Goal: Task Accomplishment & Management: Manage account settings

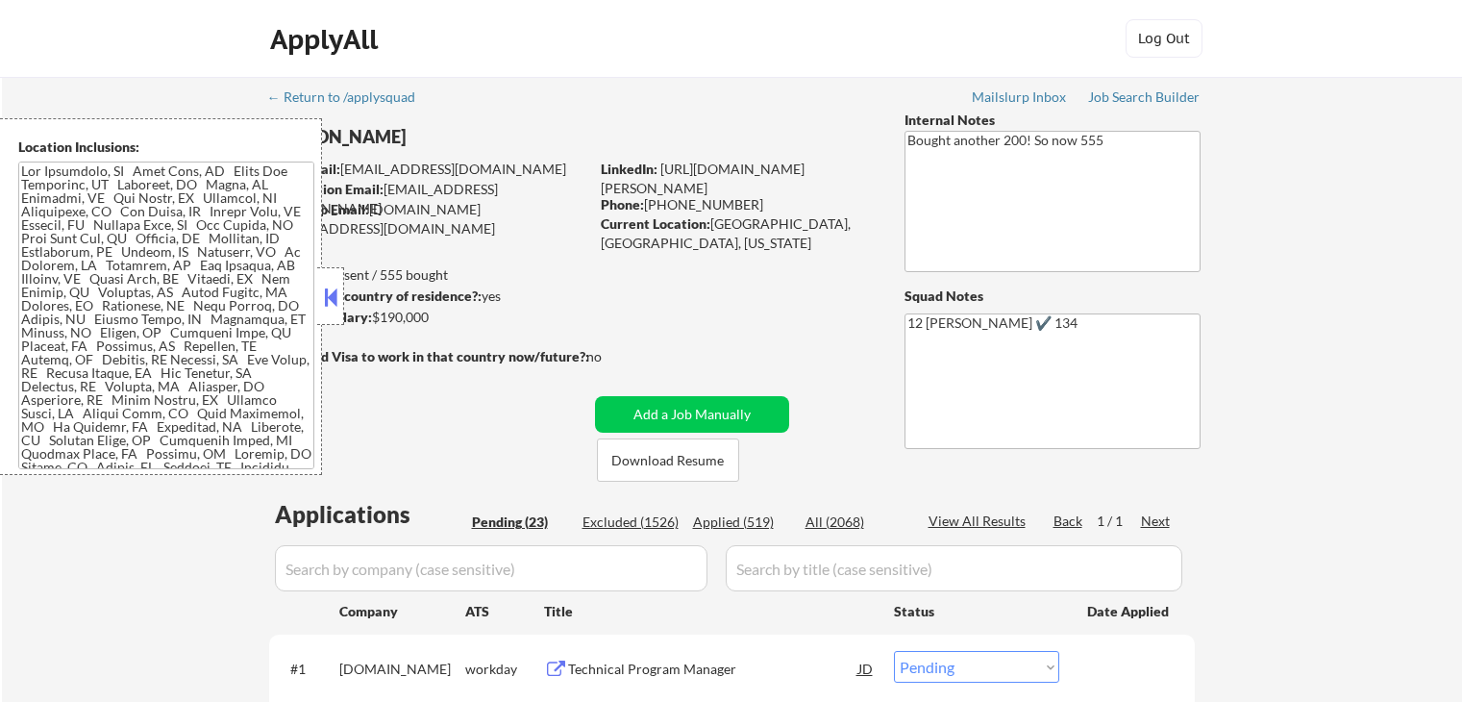
select select ""pending""
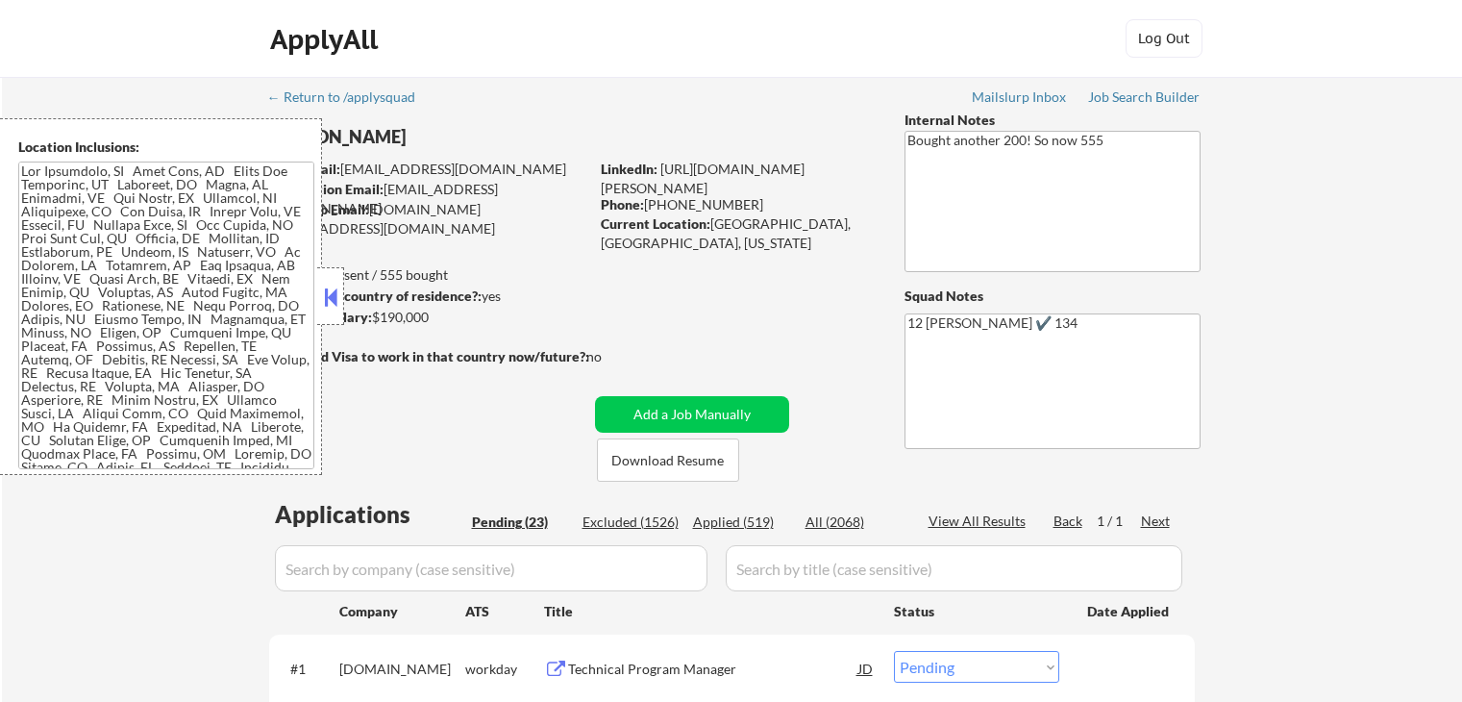
select select ""pending""
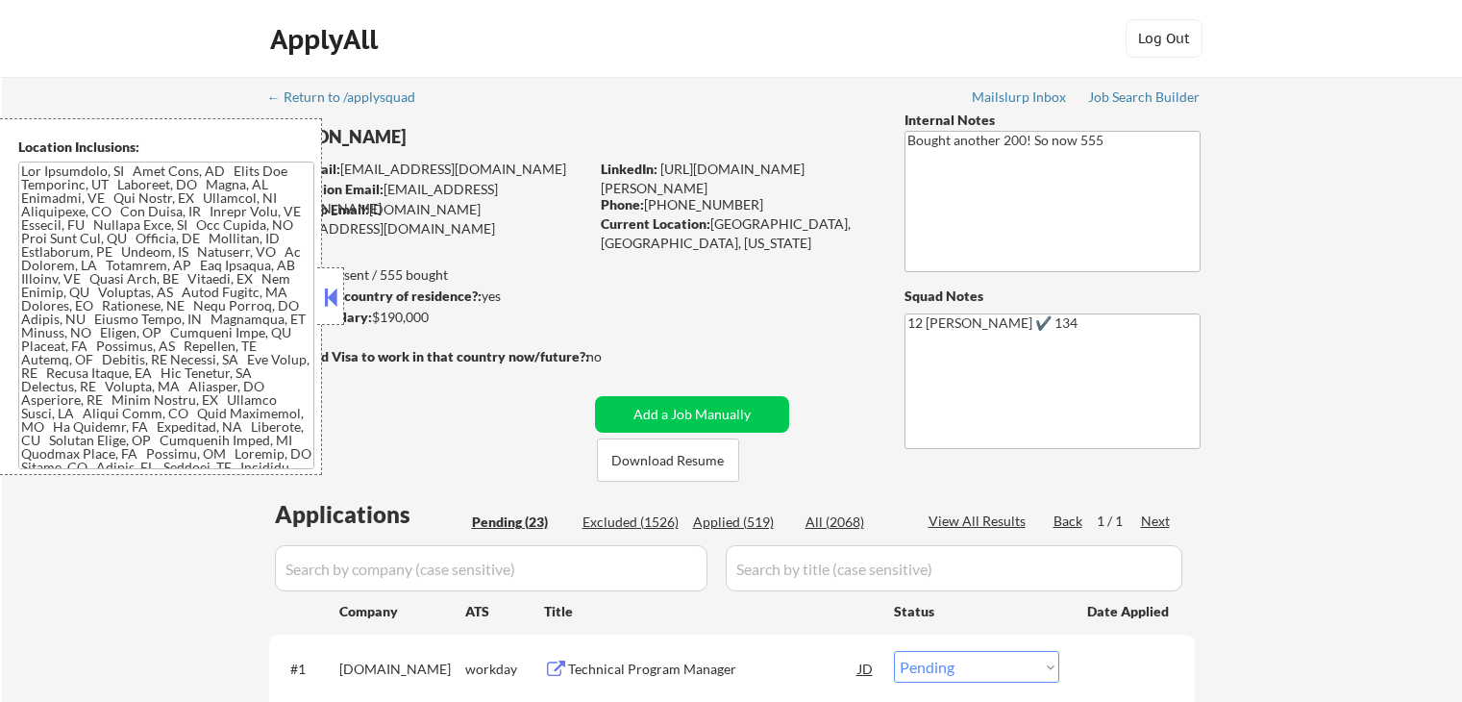
select select ""pending""
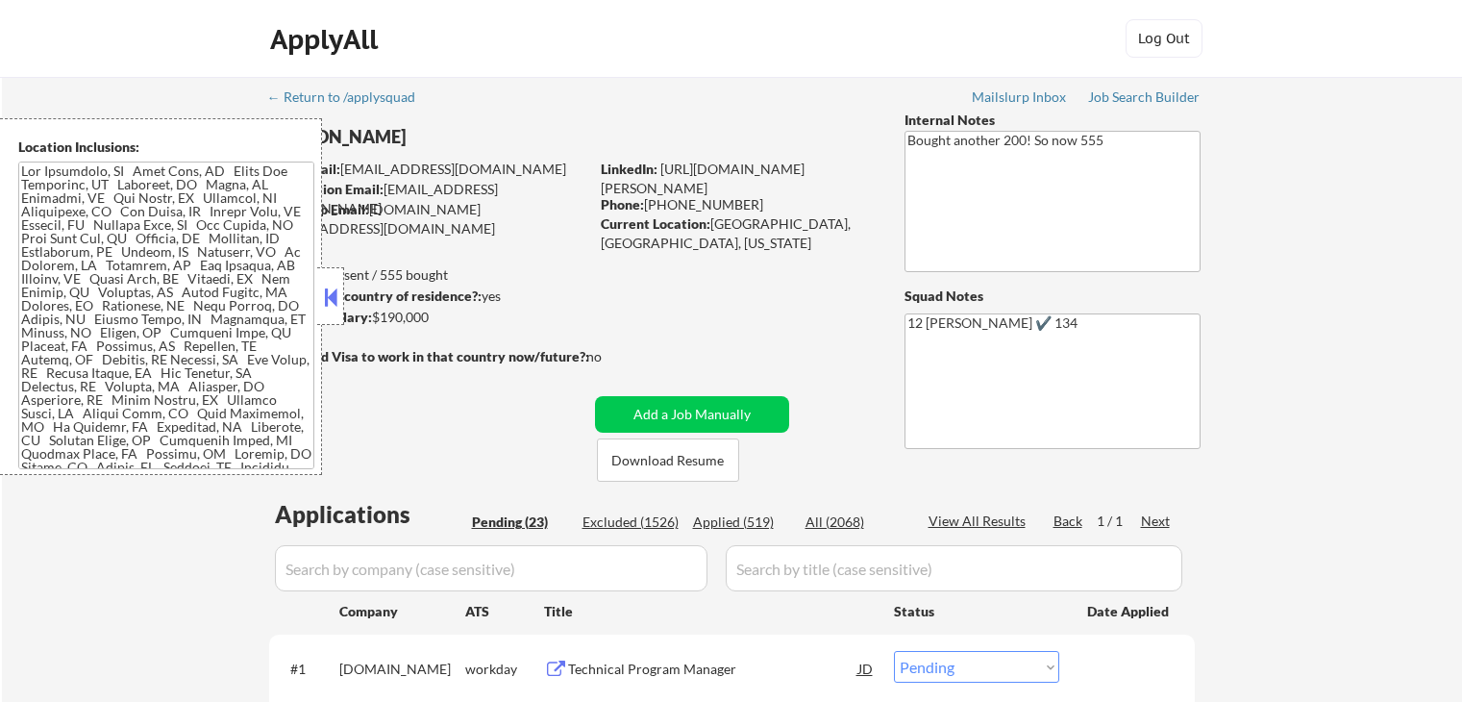
select select ""pending""
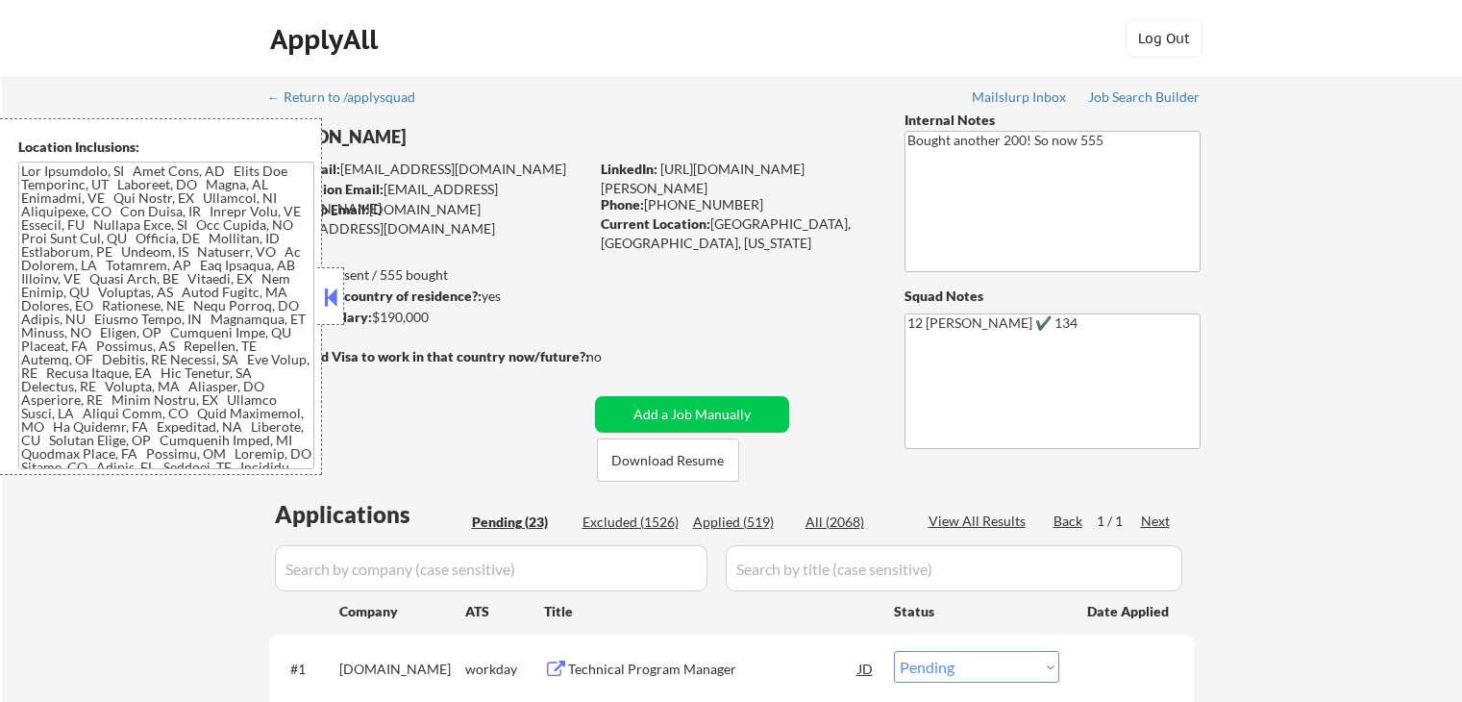
select select ""pending""
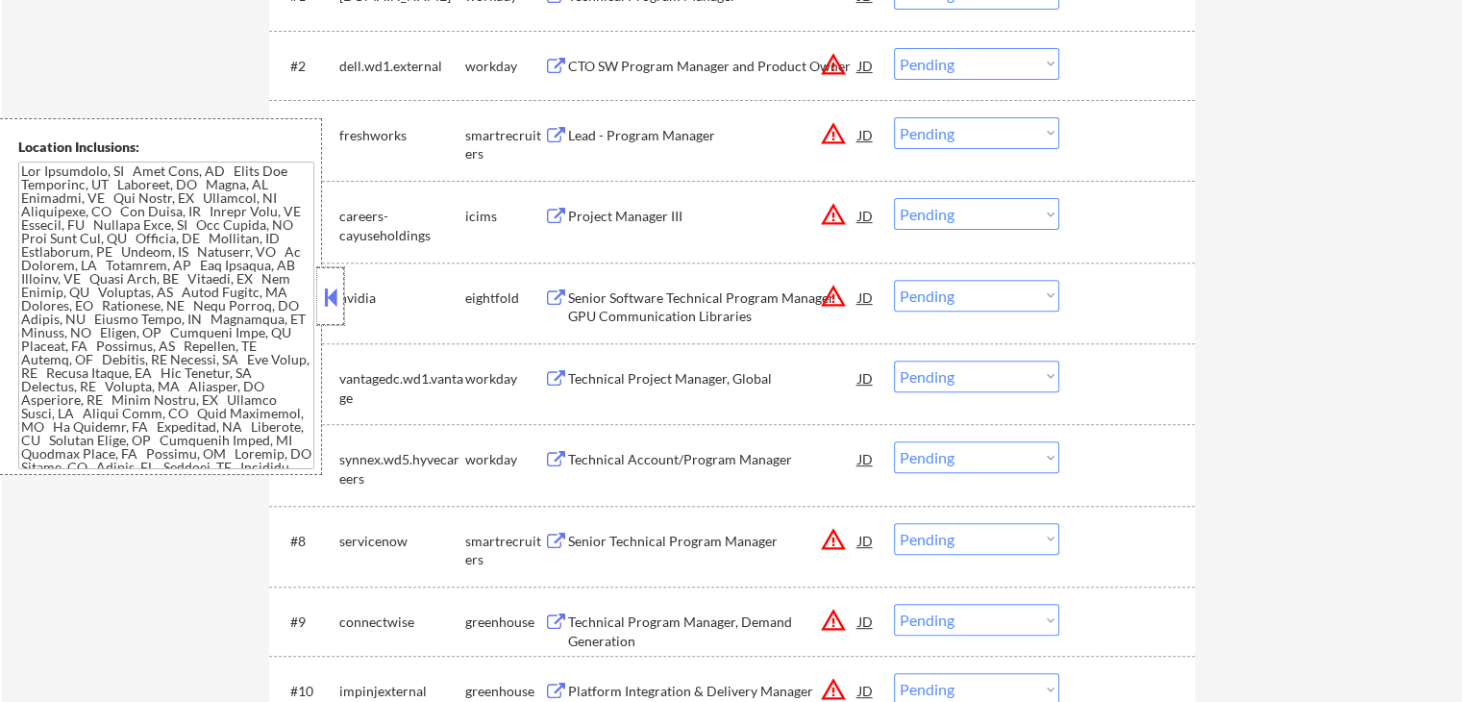
click at [343, 299] on div at bounding box center [330, 296] width 27 height 58
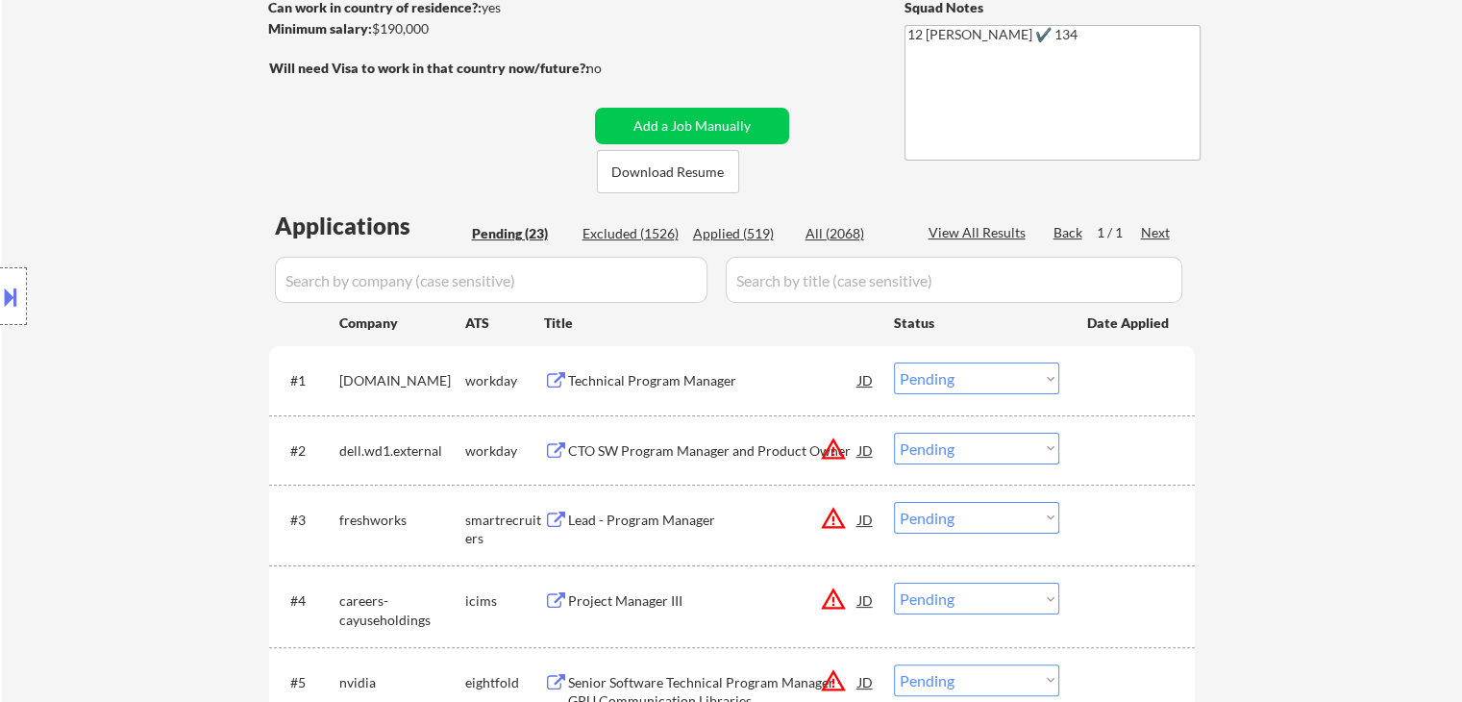
scroll to position [481, 0]
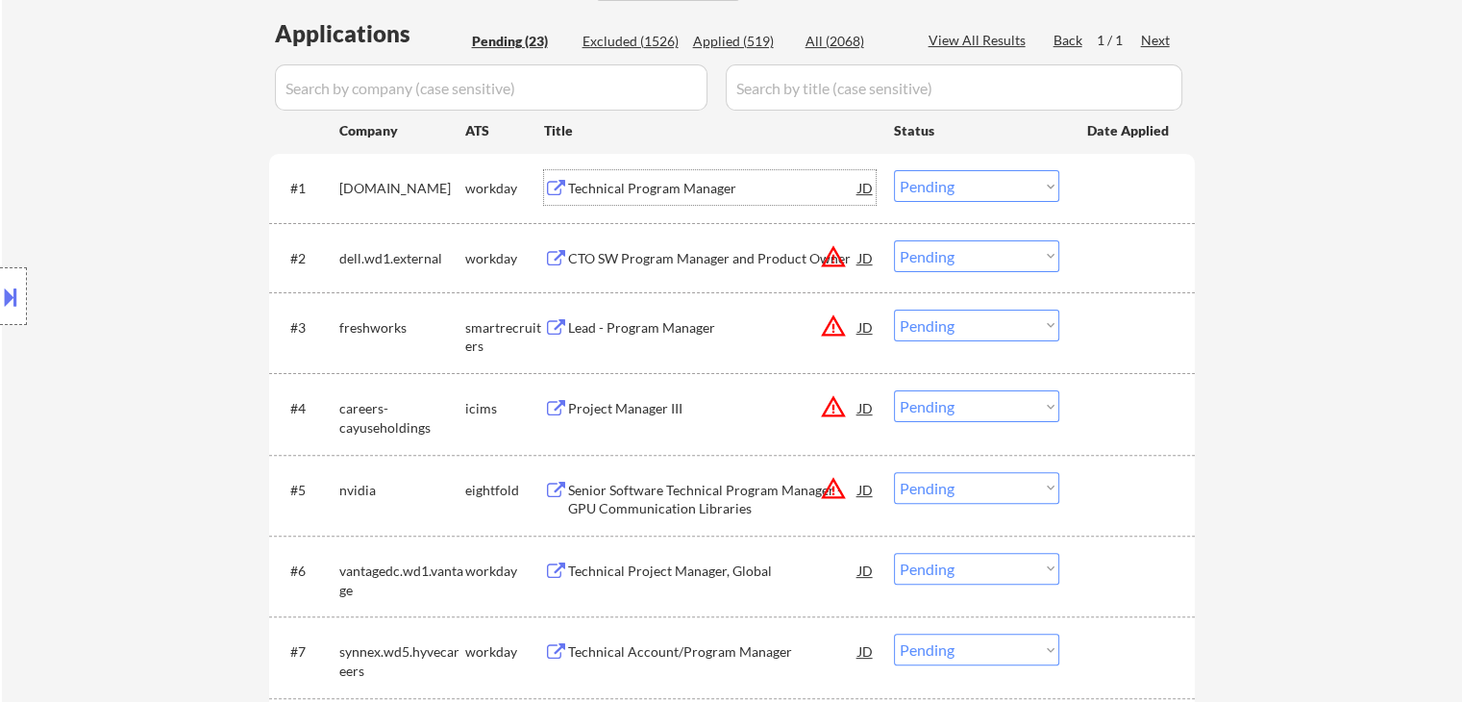
click at [593, 199] on div "Technical Program Manager" at bounding box center [713, 187] width 290 height 35
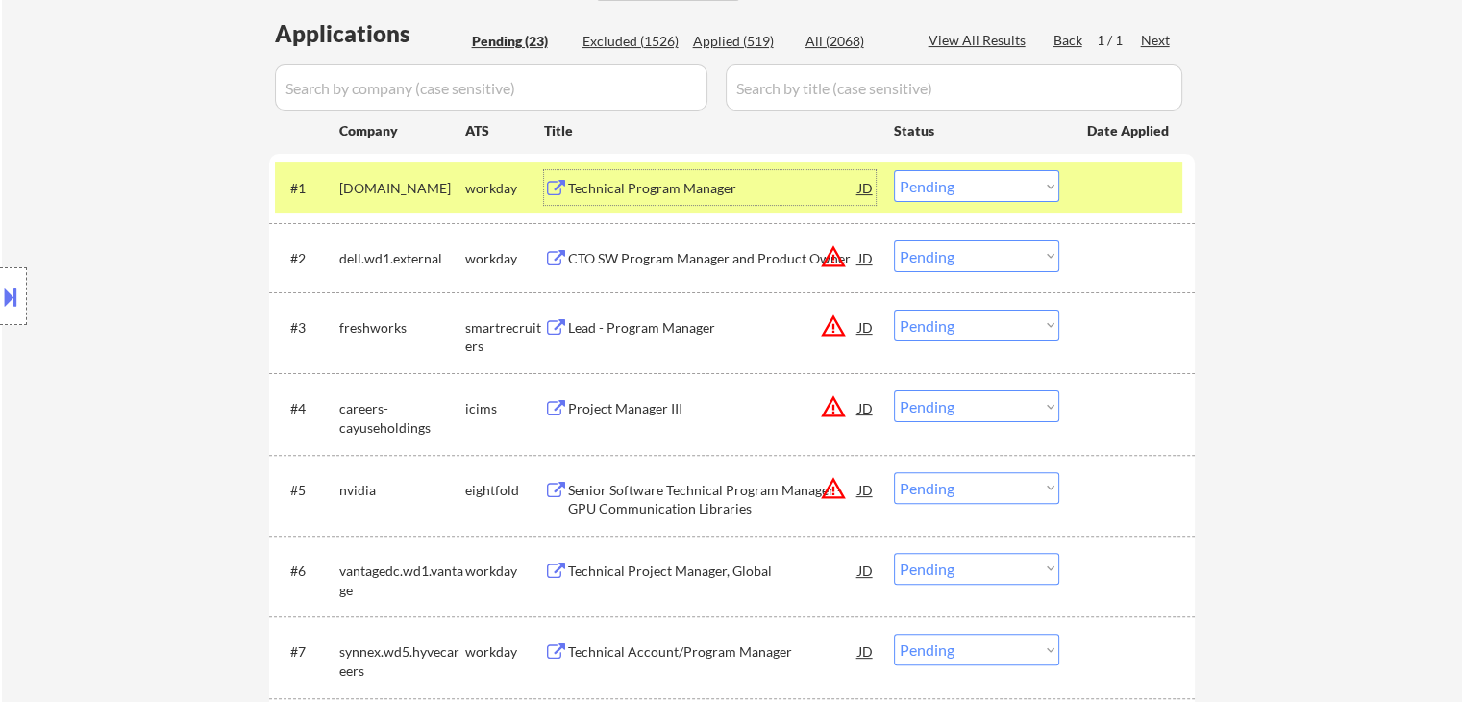
click at [778, 170] on div "Technical Program Manager" at bounding box center [713, 187] width 290 height 35
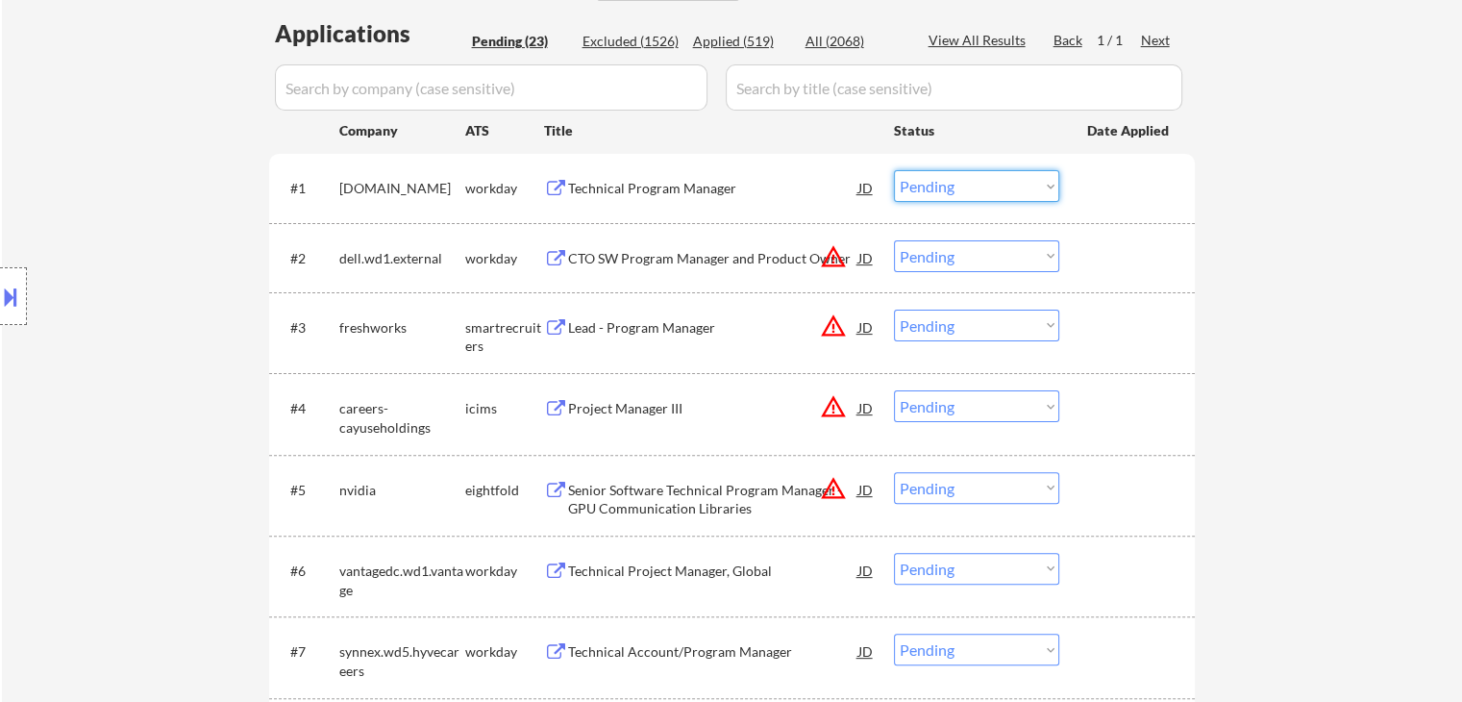
click at [912, 182] on select "Choose an option... Pending Applied Excluded (Questions) Excluded (Expired) Exc…" at bounding box center [976, 186] width 165 height 32
click at [894, 170] on select "Choose an option... Pending Applied Excluded (Questions) Excluded (Expired) Exc…" at bounding box center [976, 186] width 165 height 32
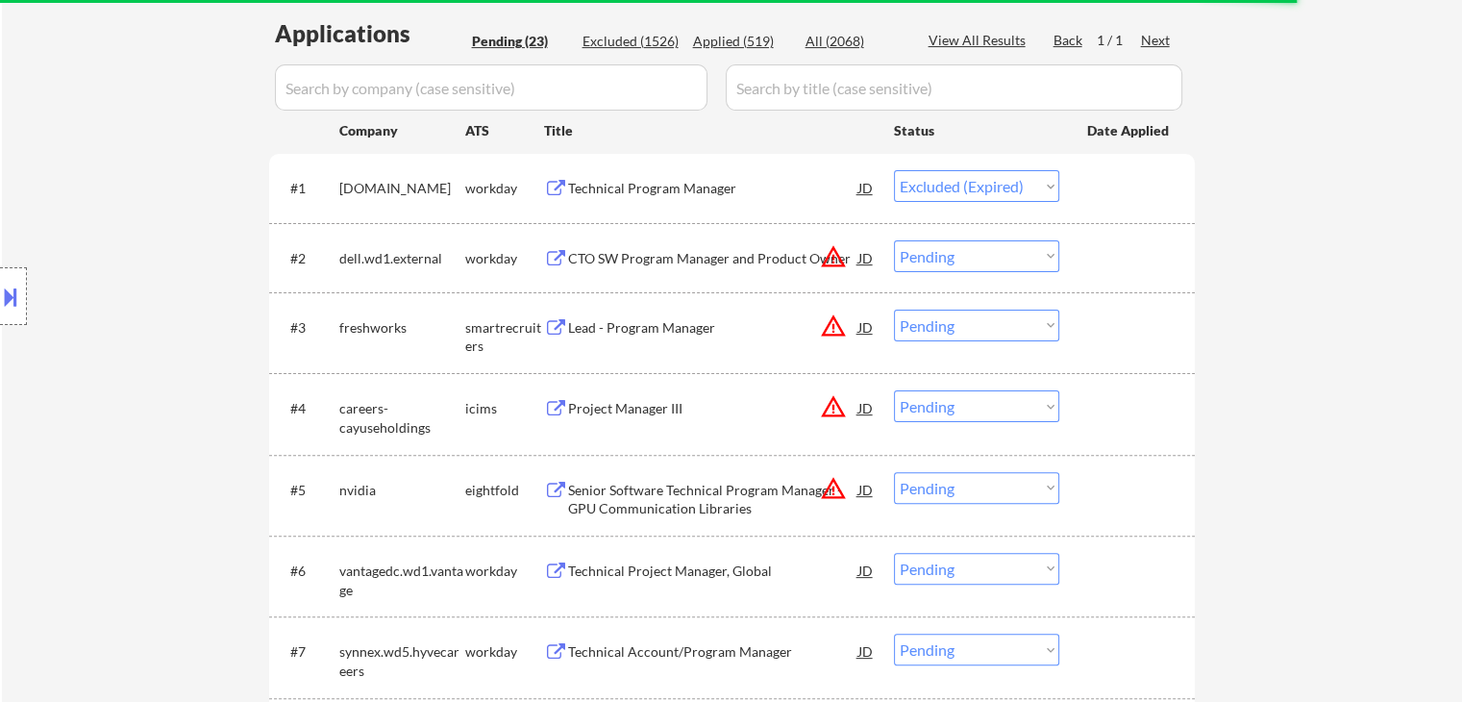
select select ""pending""
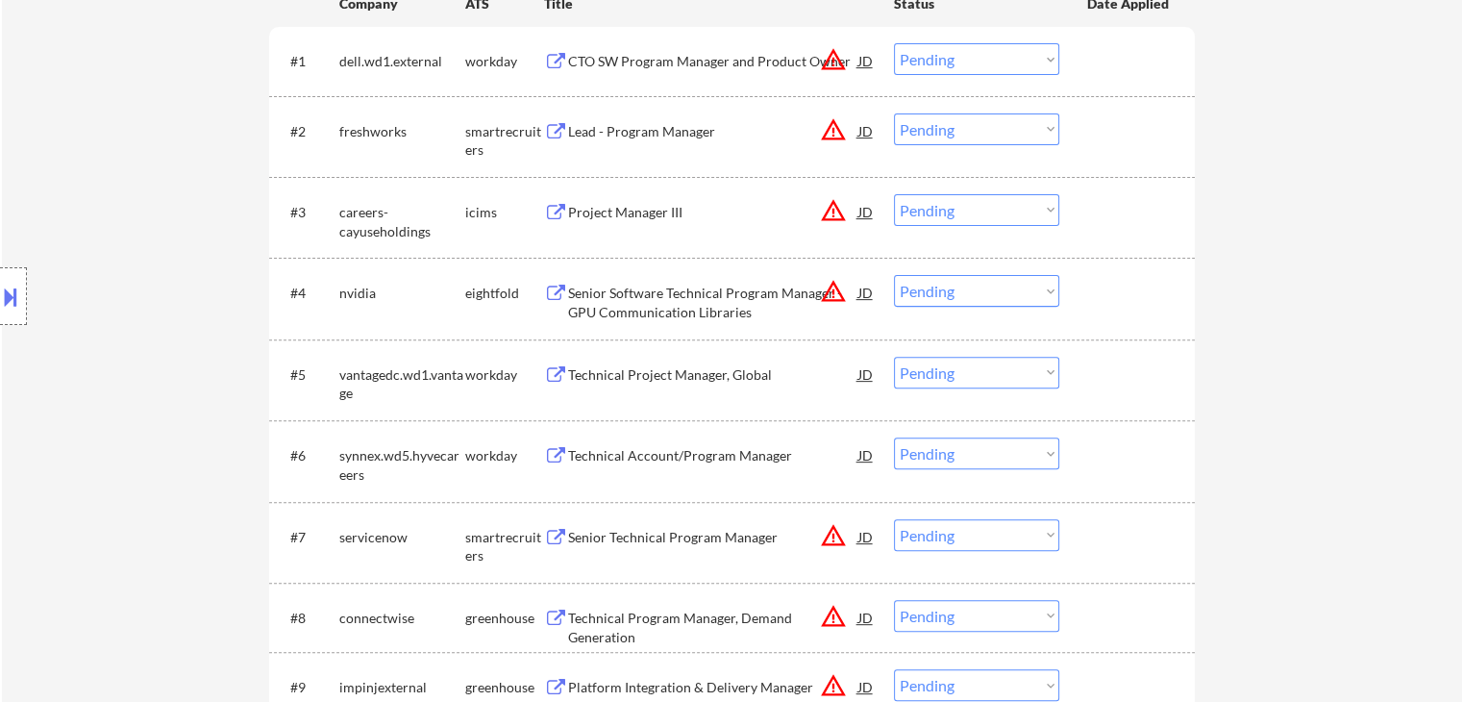
scroll to position [769, 0]
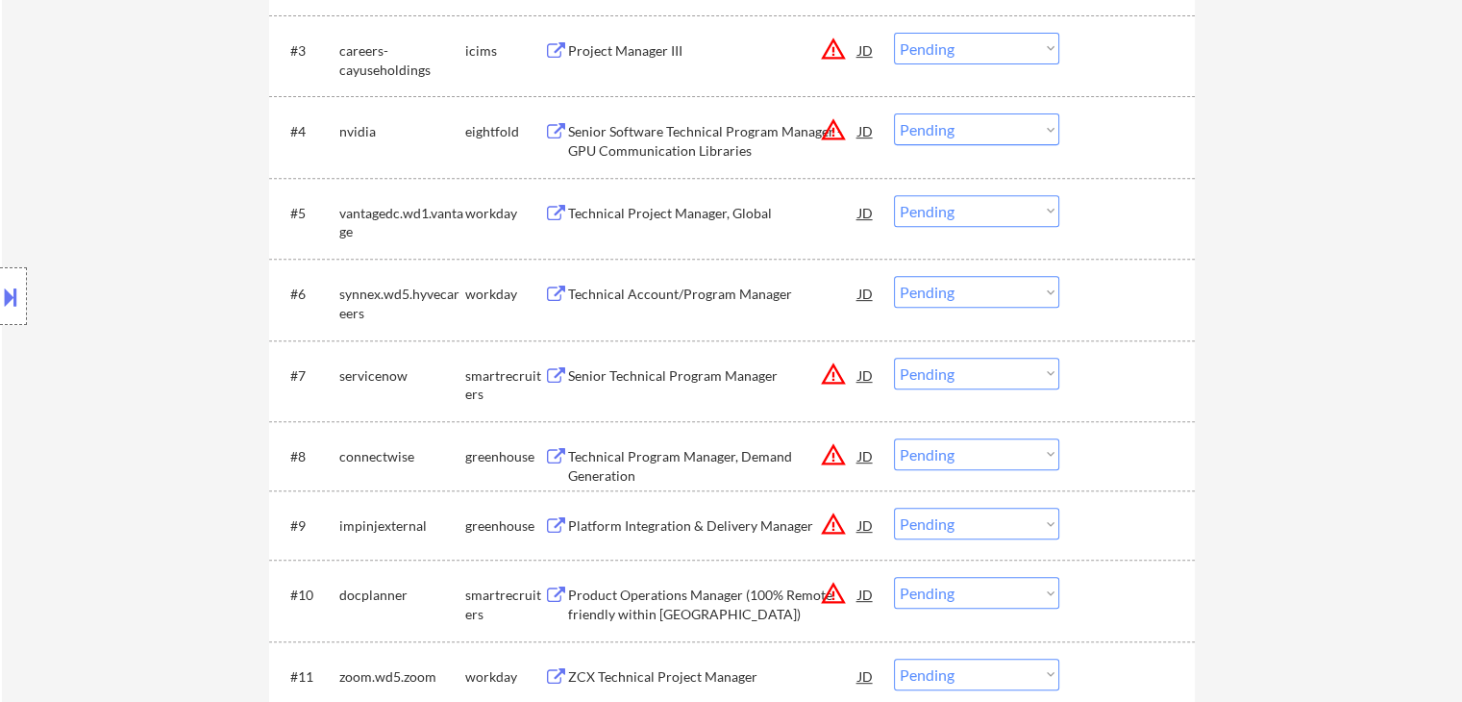
click at [671, 213] on div "Technical Project Manager, Global" at bounding box center [713, 213] width 290 height 19
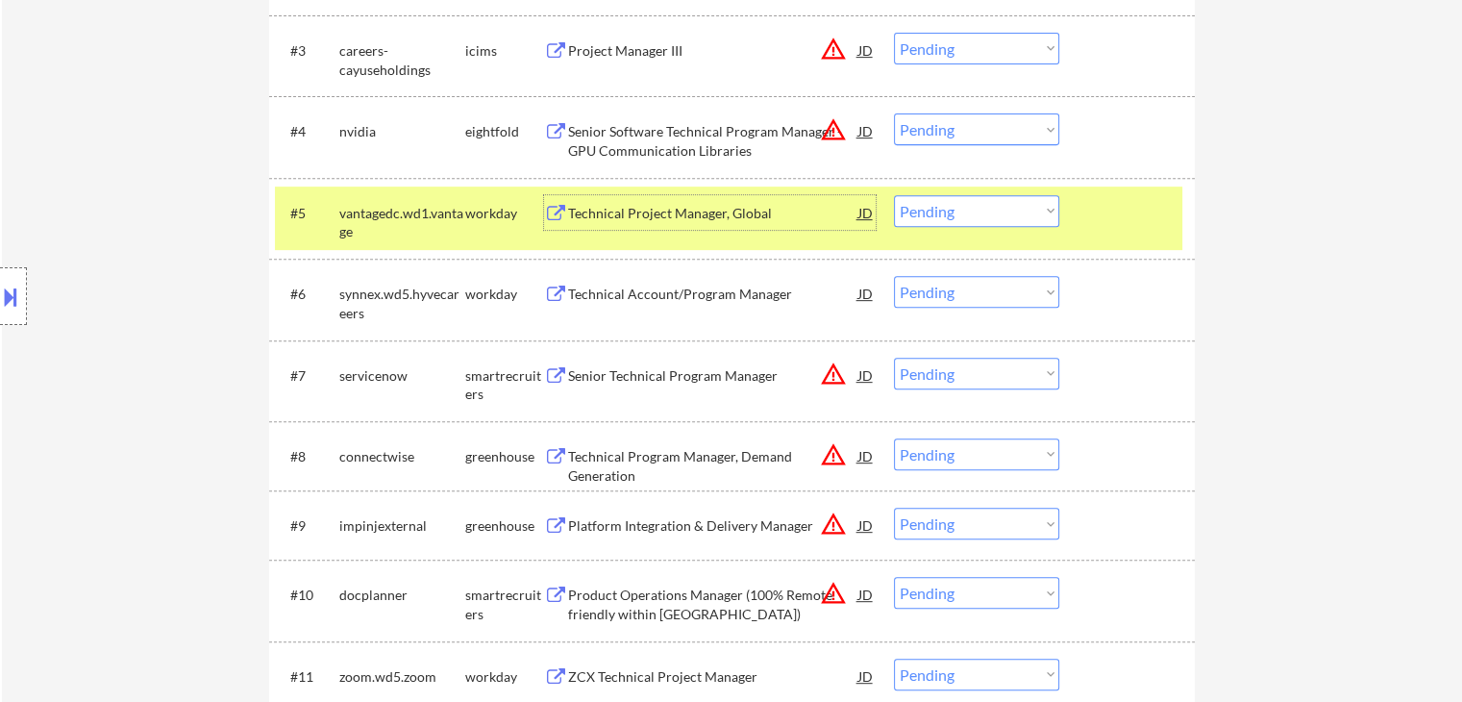
scroll to position [865, 0]
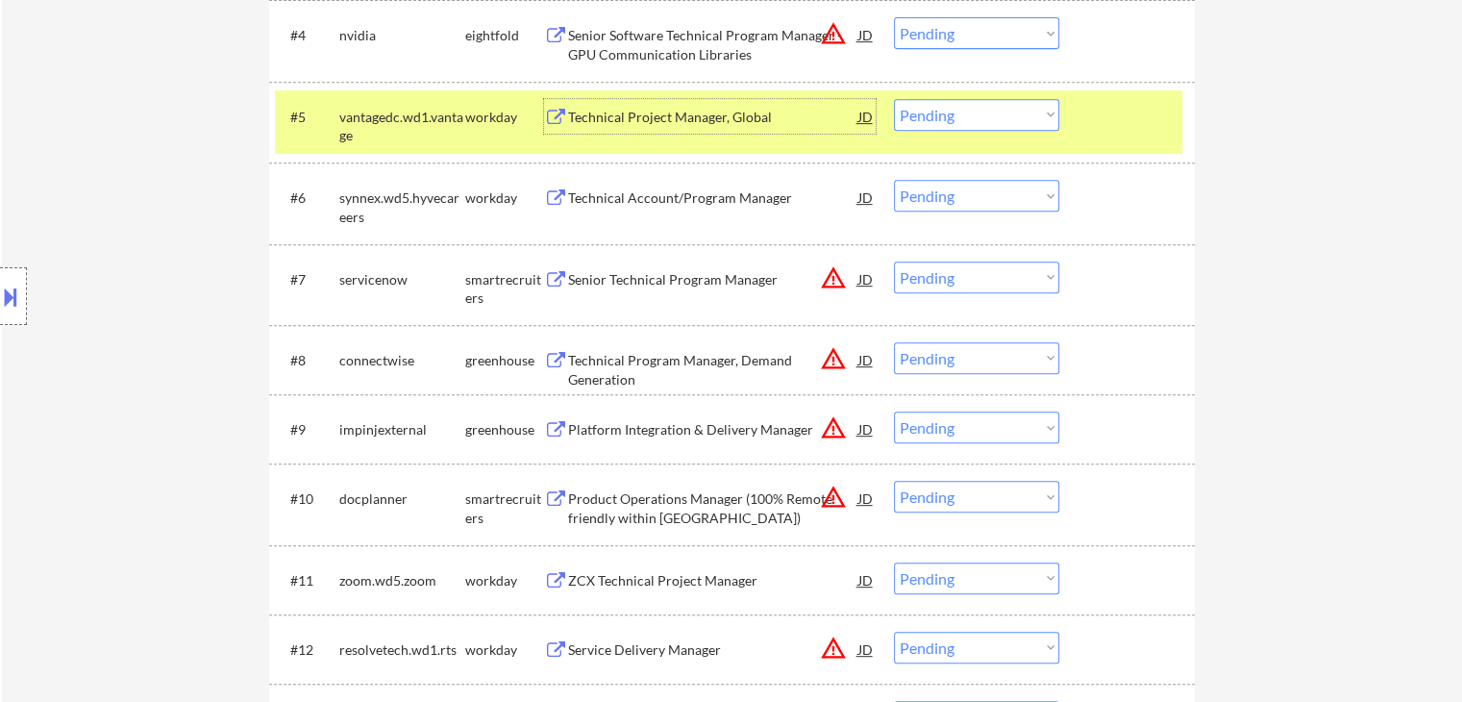
click at [652, 211] on div "Technical Account/Program Manager" at bounding box center [713, 197] width 290 height 35
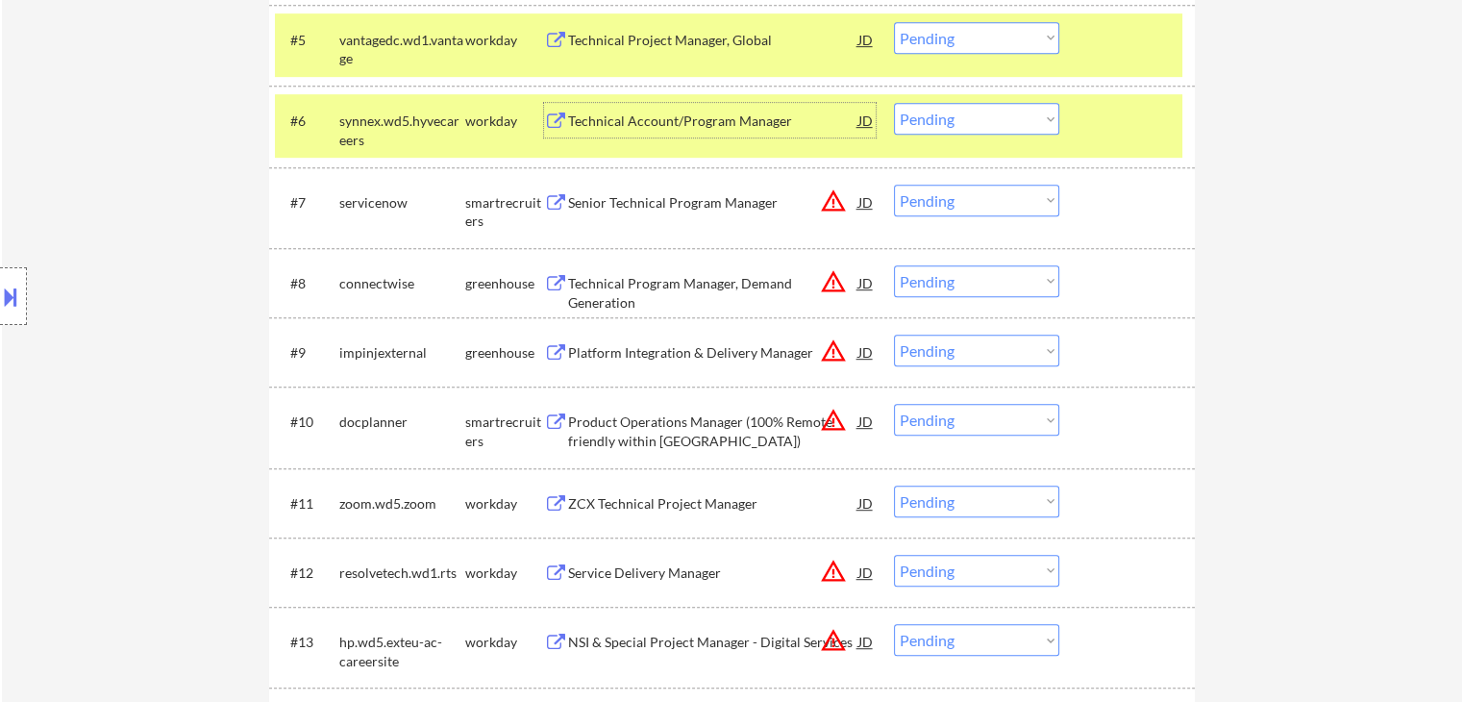
scroll to position [769, 0]
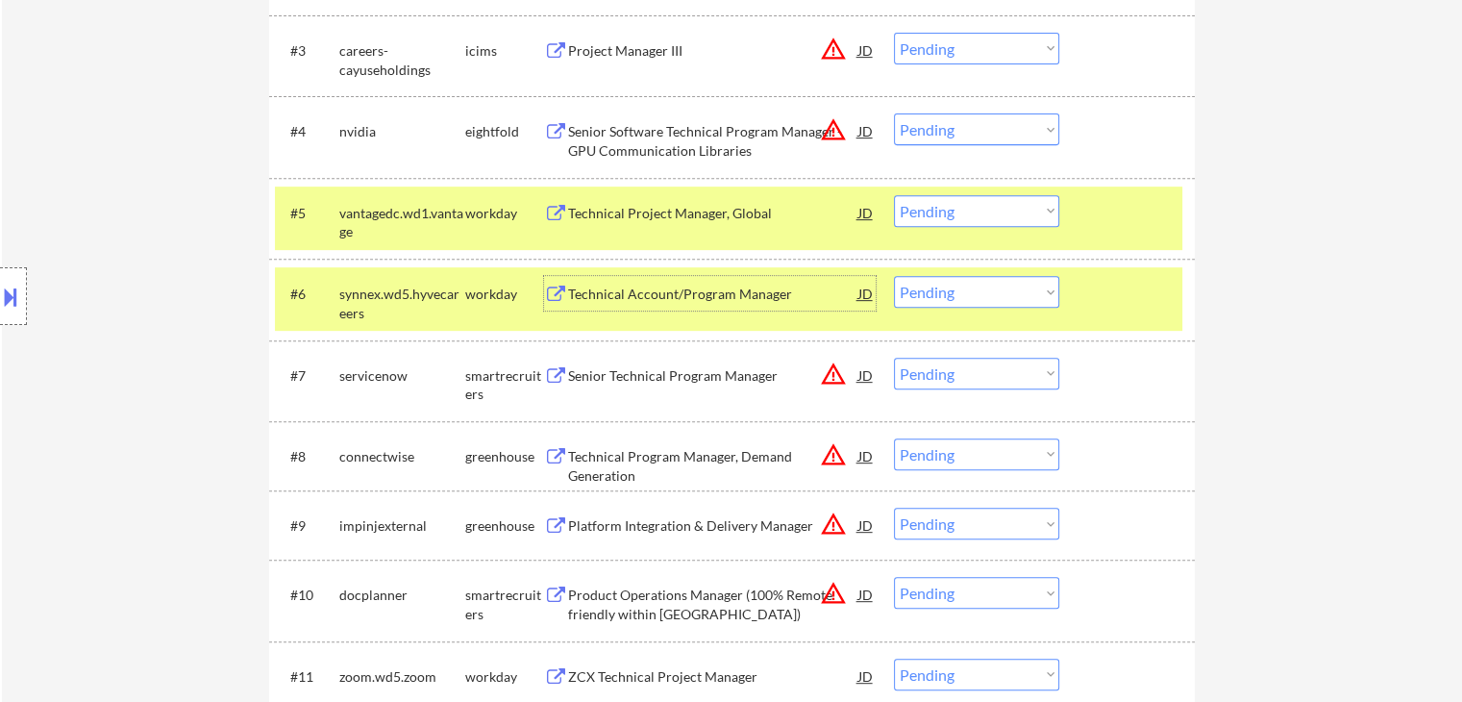
click at [924, 209] on select "Choose an option... Pending Applied Excluded (Questions) Excluded (Expired) Exc…" at bounding box center [976, 211] width 165 height 32
click at [894, 195] on select "Choose an option... Pending Applied Excluded (Questions) Excluded (Expired) Exc…" at bounding box center [976, 211] width 165 height 32
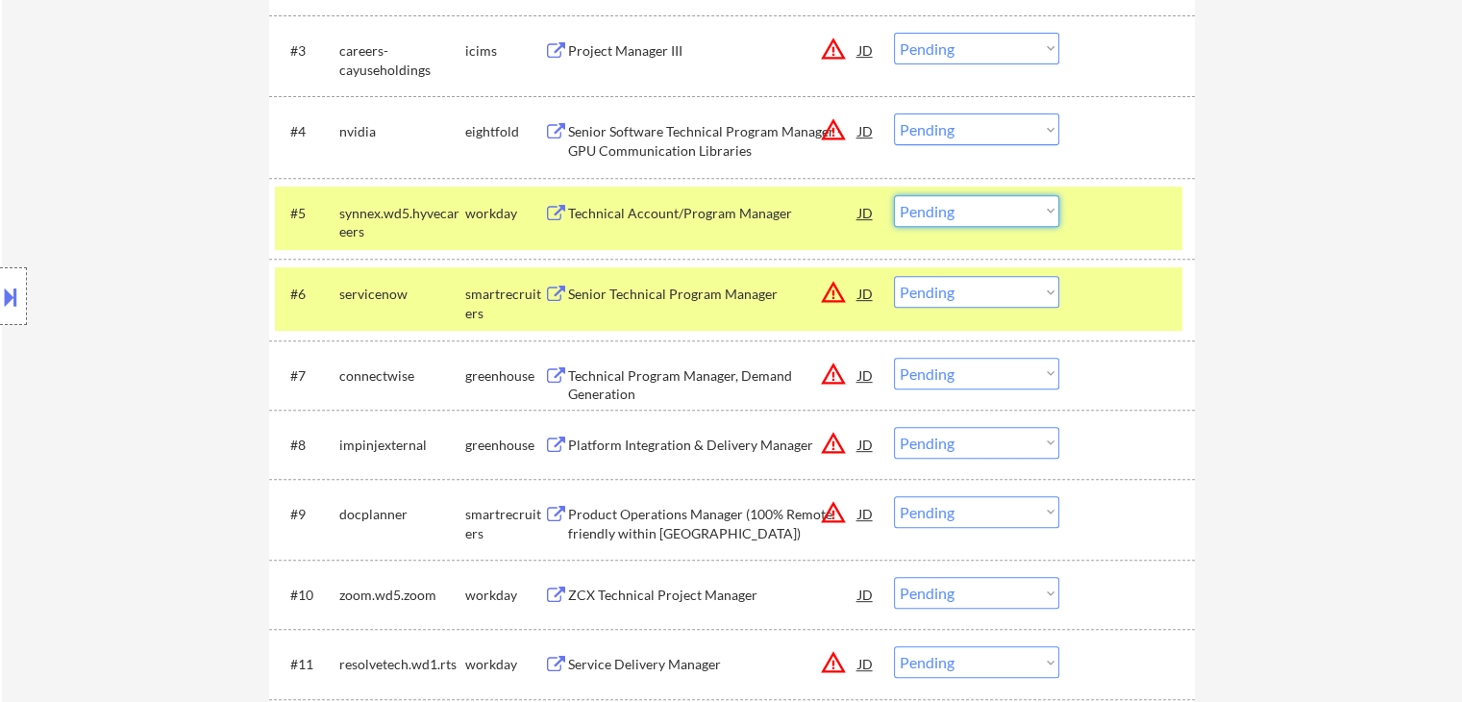
click at [988, 216] on select "Choose an option... Pending Applied Excluded (Questions) Excluded (Expired) Exc…" at bounding box center [976, 211] width 165 height 32
click at [894, 195] on select "Choose an option... Pending Applied Excluded (Questions) Excluded (Expired) Exc…" at bounding box center [976, 211] width 165 height 32
click at [465, 297] on div "smartrecruiters" at bounding box center [504, 303] width 79 height 37
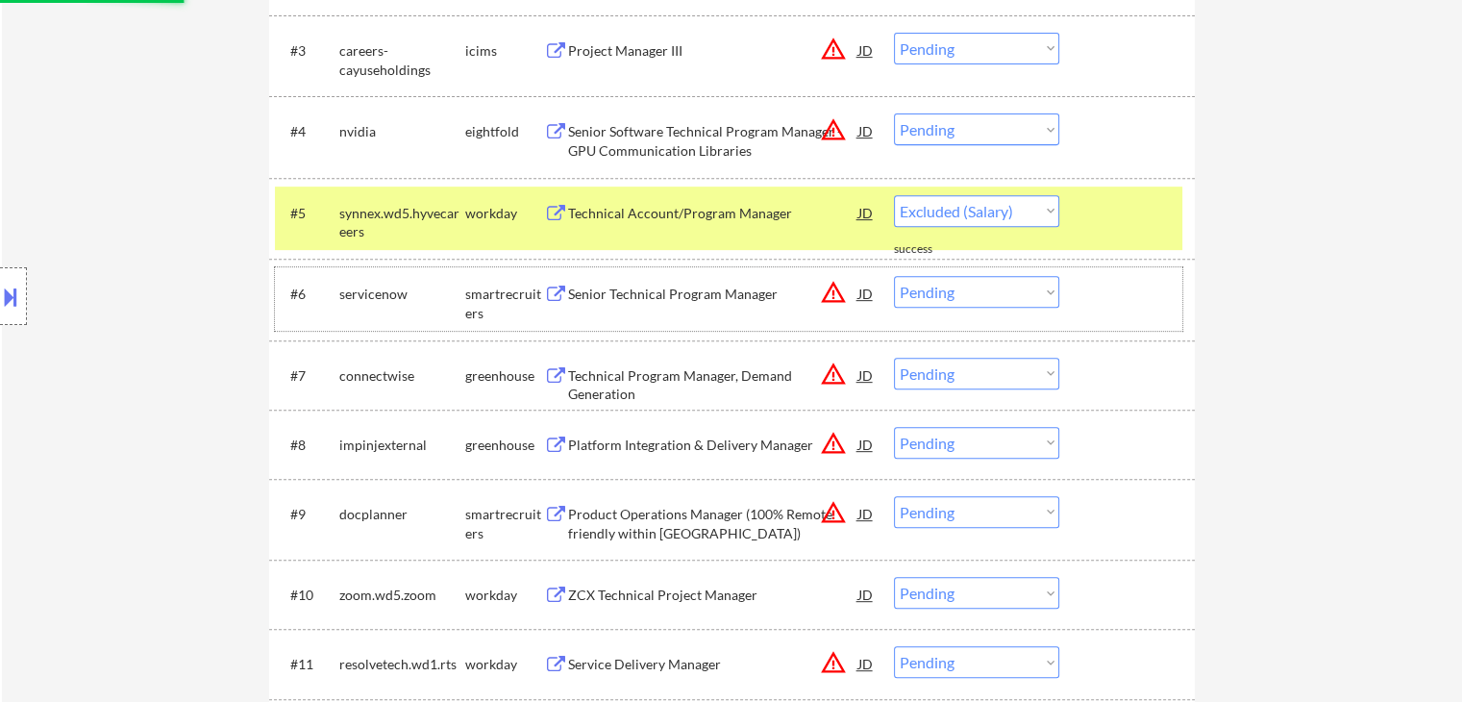
select select ""pending""
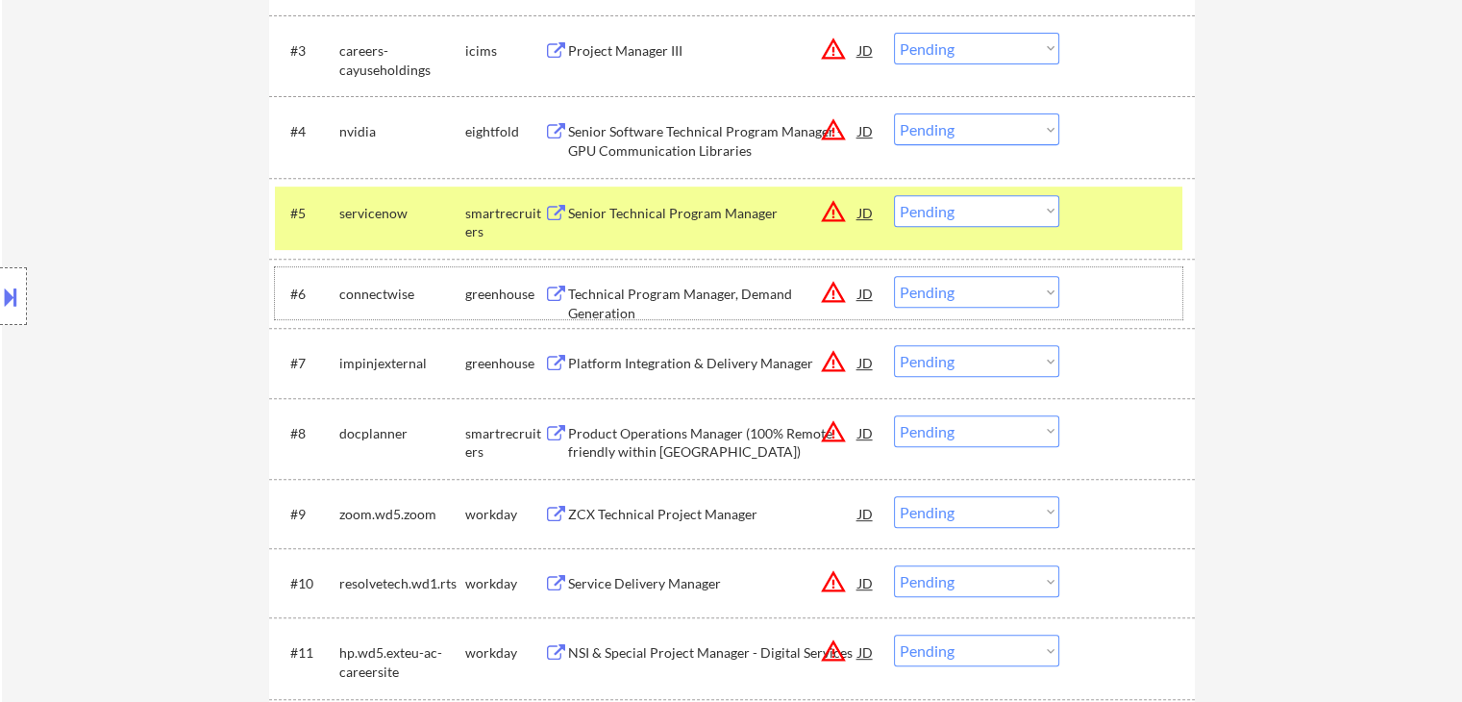
click at [499, 204] on div "smartrecruiters" at bounding box center [504, 222] width 79 height 37
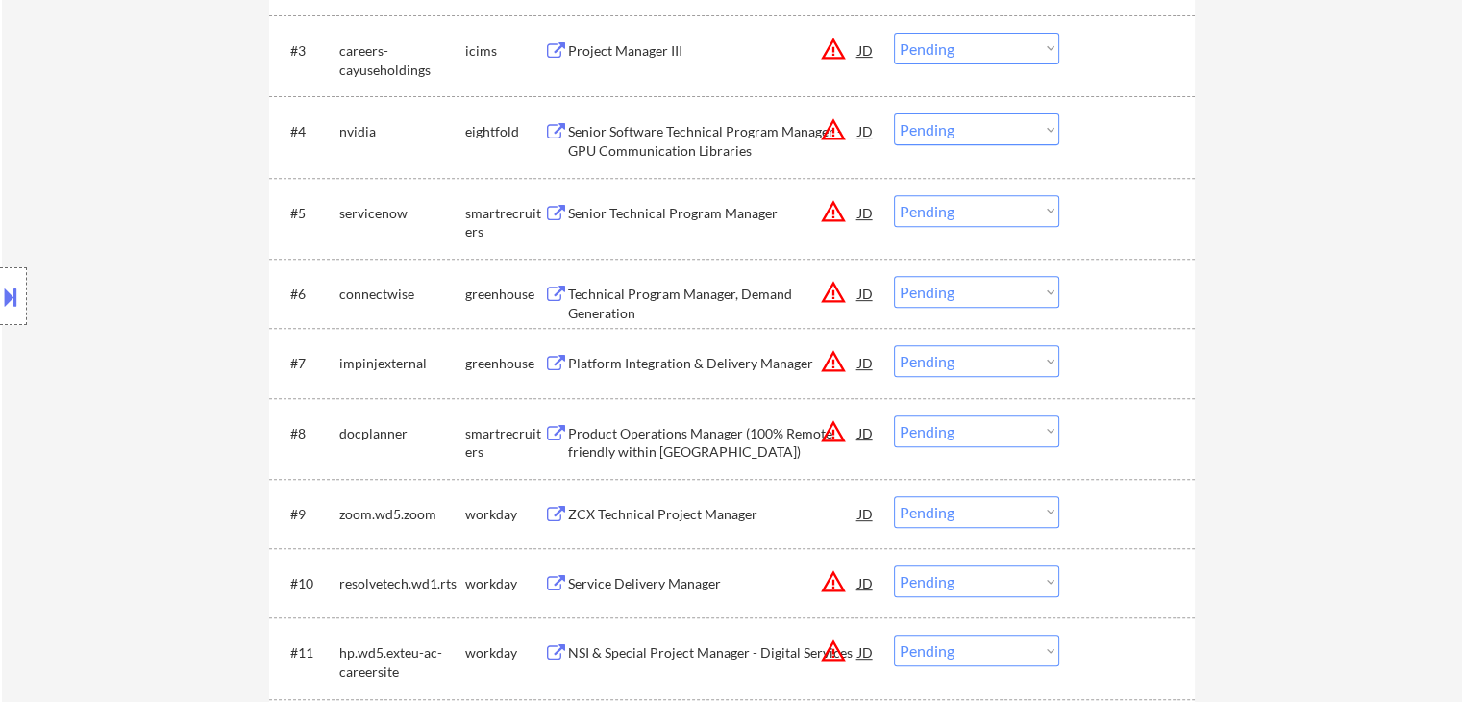
scroll to position [1057, 0]
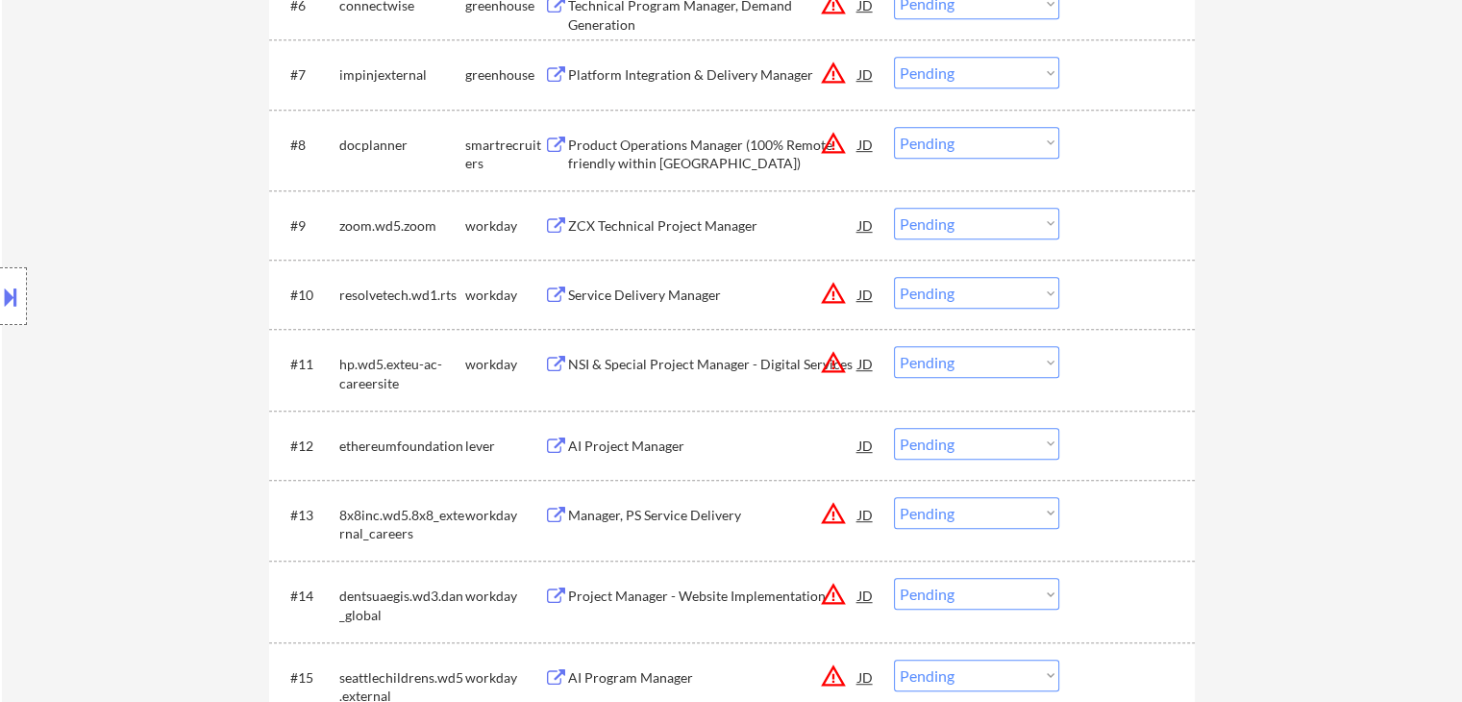
click at [677, 227] on div "ZCX Technical Project Manager" at bounding box center [713, 225] width 290 height 19
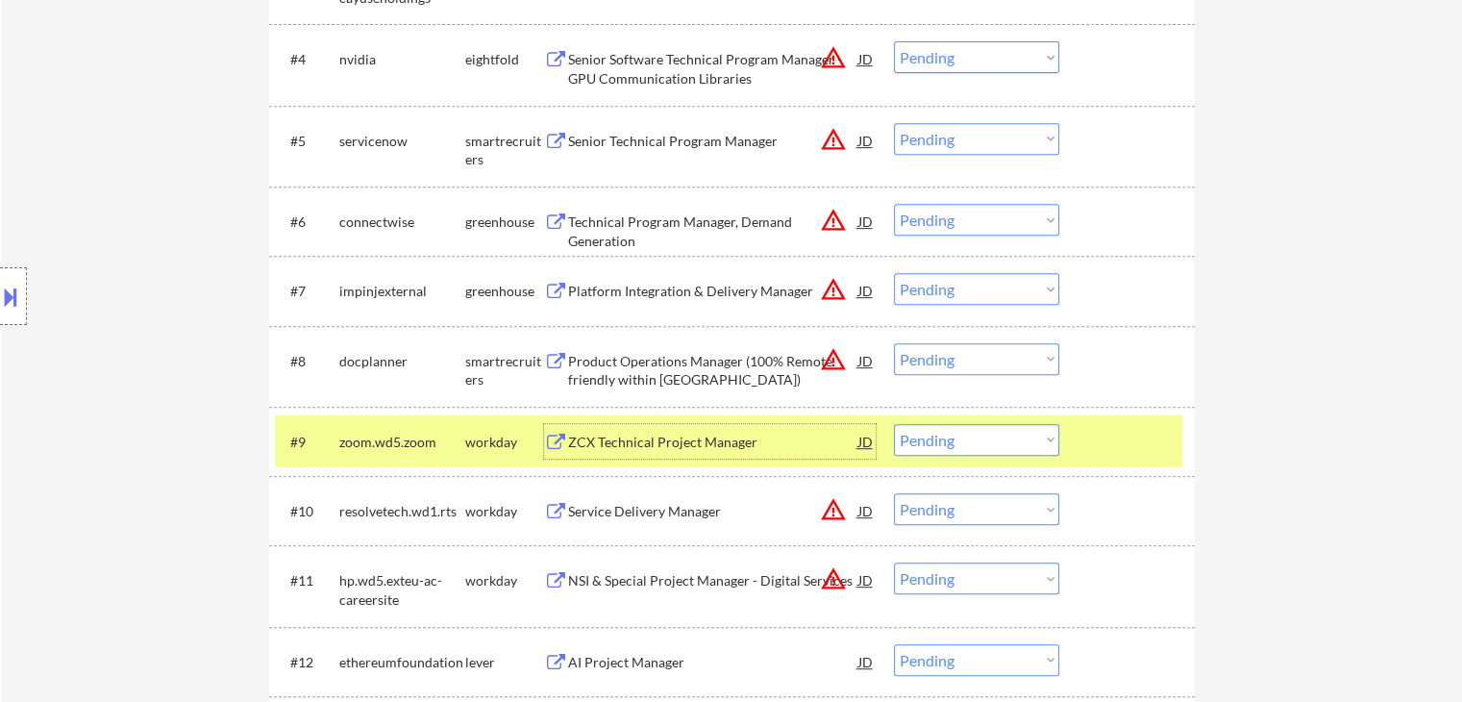
scroll to position [961, 0]
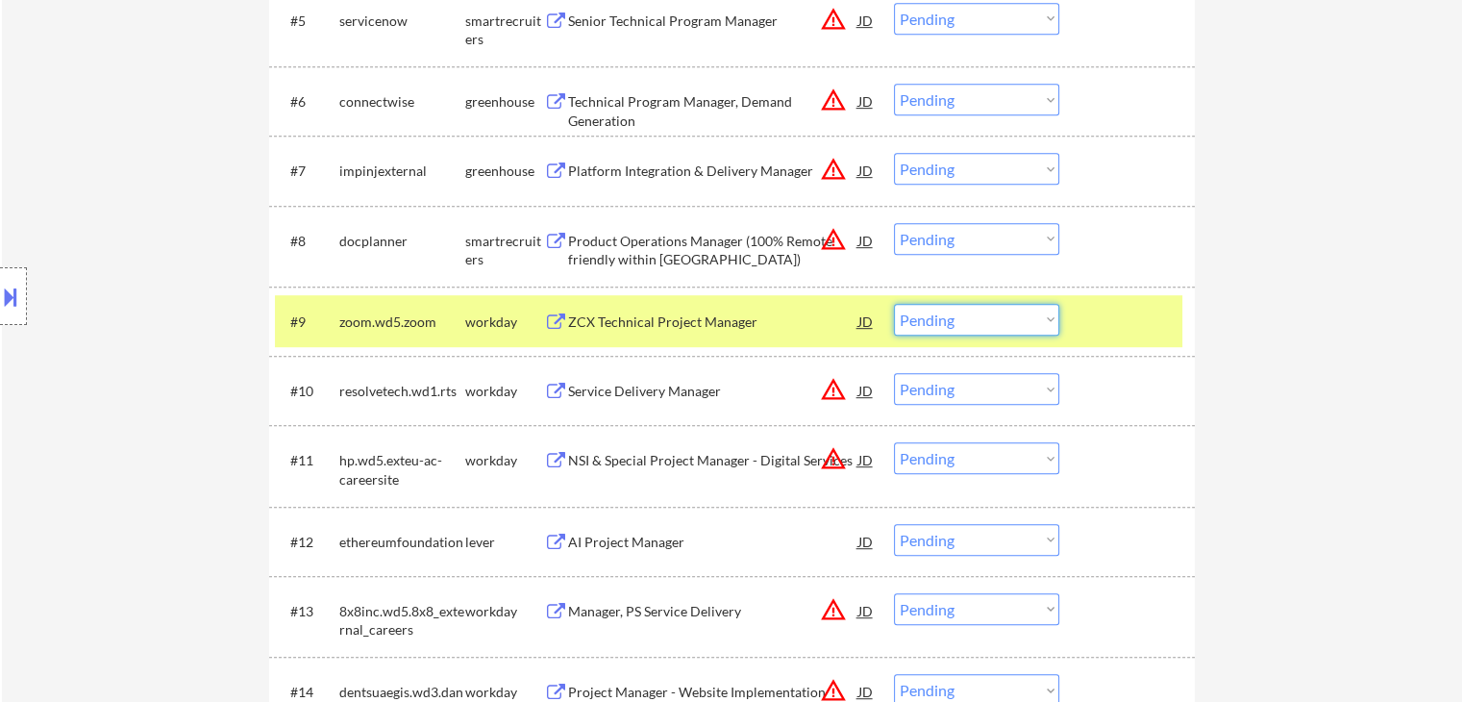
click at [904, 324] on select "Choose an option... Pending Applied Excluded (Questions) Excluded (Expired) Exc…" at bounding box center [976, 320] width 165 height 32
click at [894, 304] on select "Choose an option... Pending Applied Excluded (Questions) Excluded (Expired) Exc…" at bounding box center [976, 320] width 165 height 32
click at [405, 323] on div "zoom.wd5.zoom" at bounding box center [402, 321] width 126 height 19
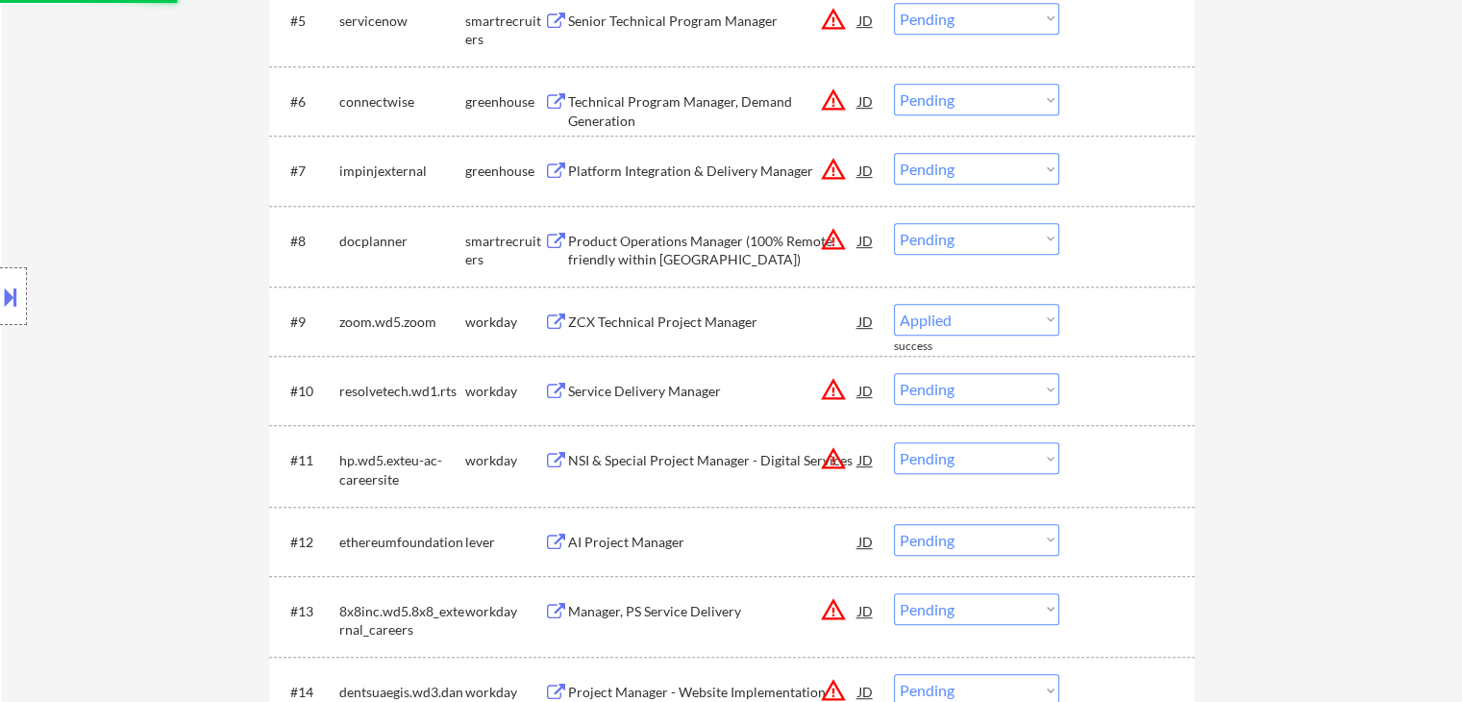
select select ""pending""
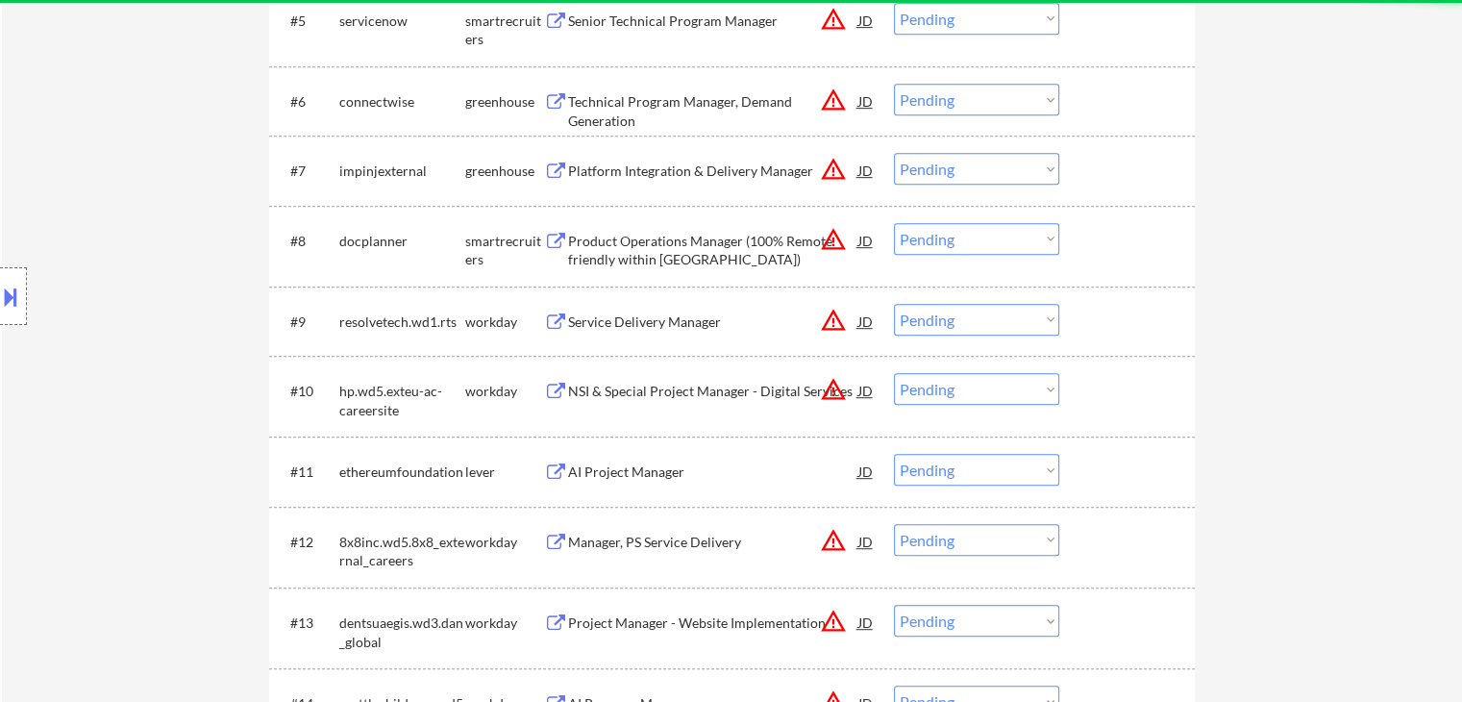
click at [644, 474] on div "AI Project Manager" at bounding box center [713, 471] width 290 height 19
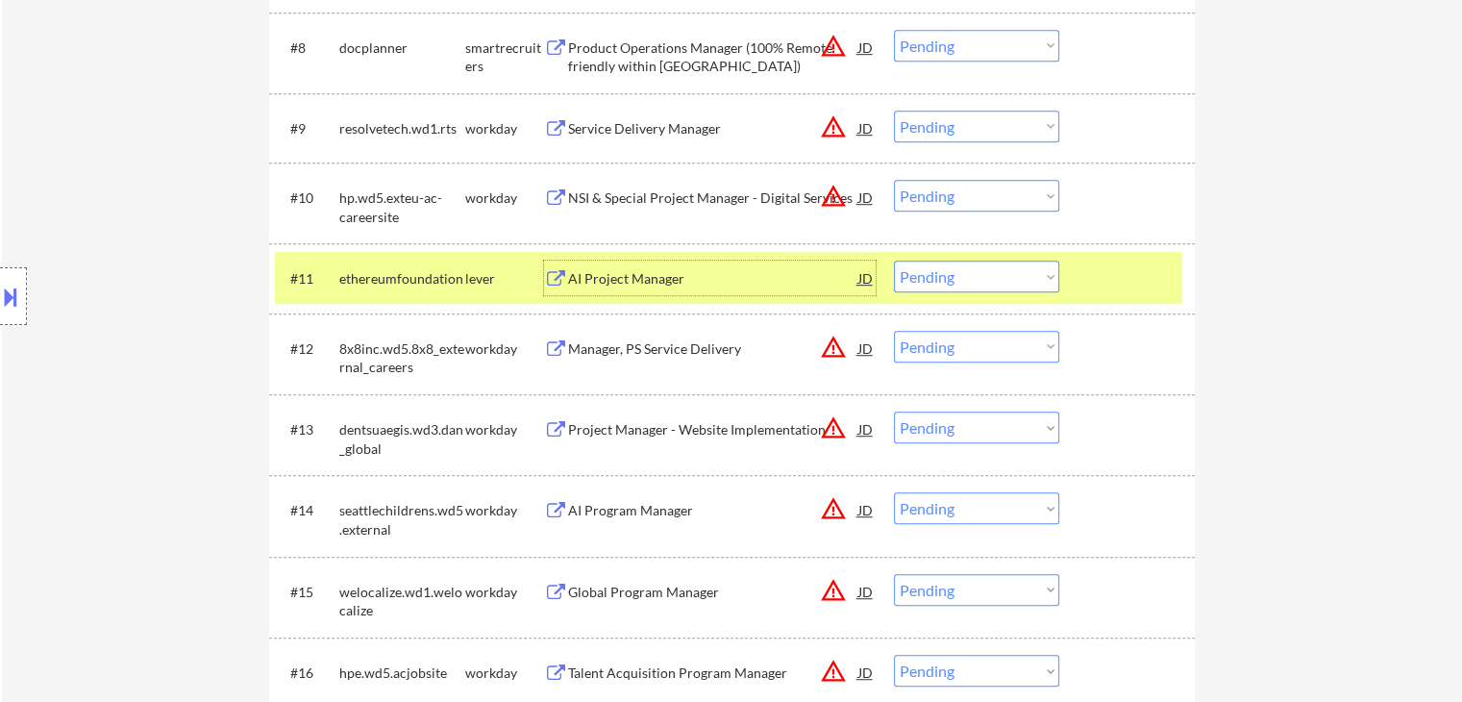
scroll to position [1154, 0]
click at [966, 270] on select "Choose an option... Pending Applied Excluded (Questions) Excluded (Expired) Exc…" at bounding box center [976, 277] width 165 height 32
click at [894, 261] on select "Choose an option... Pending Applied Excluded (Questions) Excluded (Expired) Exc…" at bounding box center [976, 277] width 165 height 32
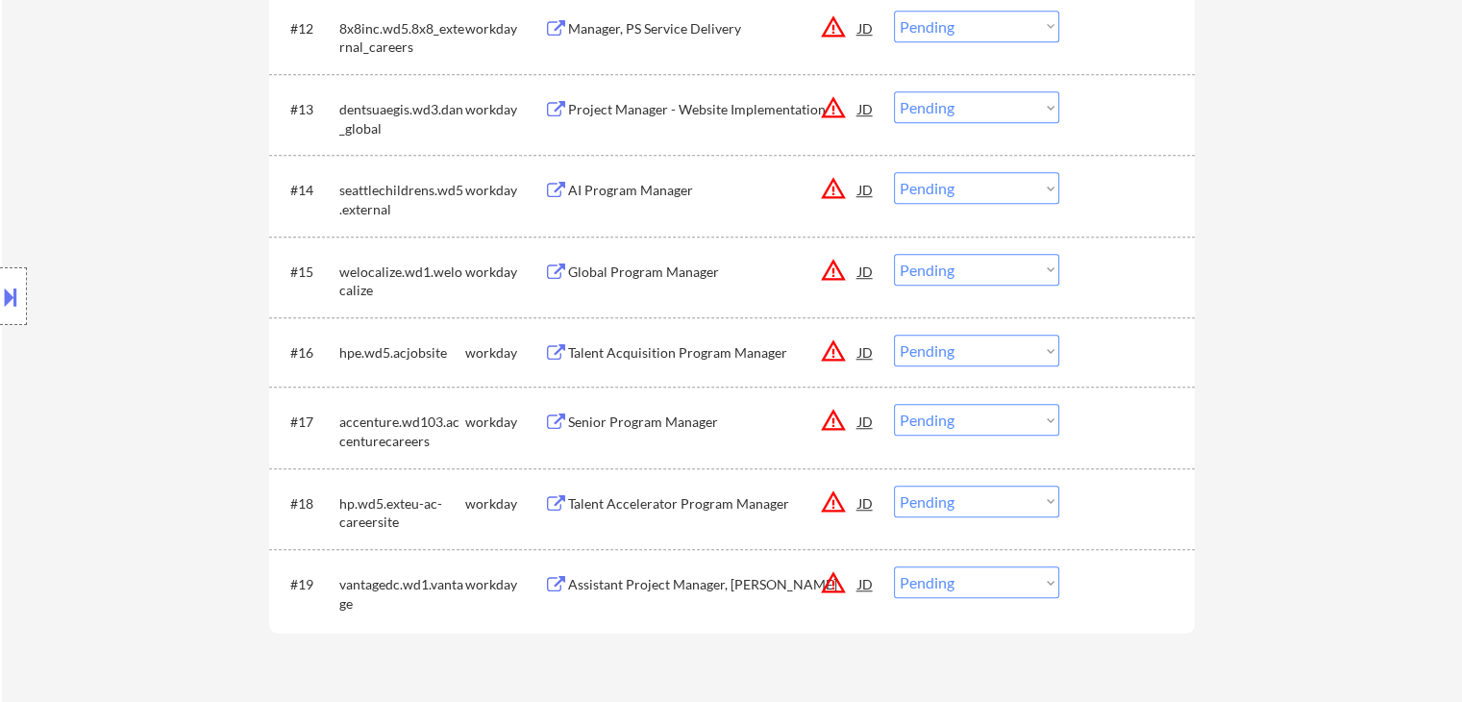
scroll to position [1634, 0]
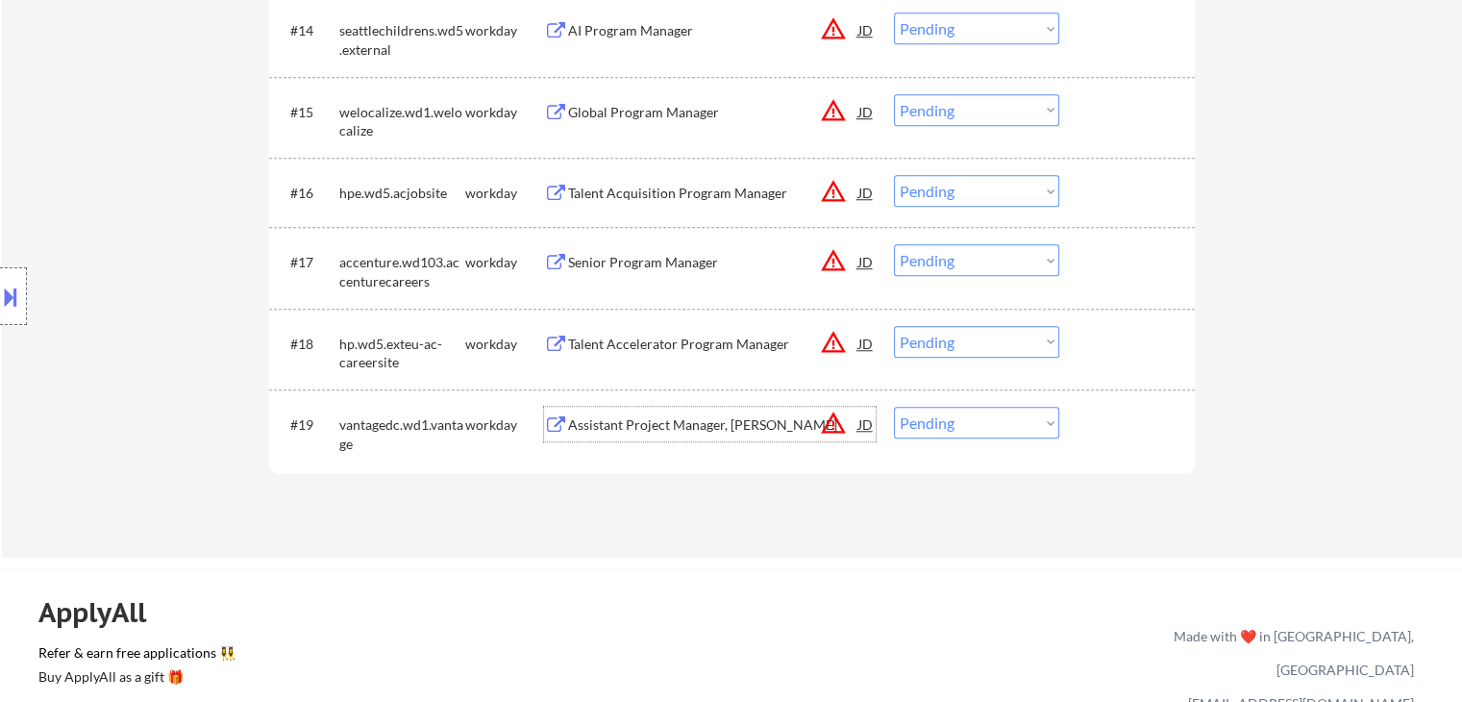
click at [642, 416] on div "Assistant Project Manager, [PERSON_NAME]" at bounding box center [713, 424] width 290 height 19
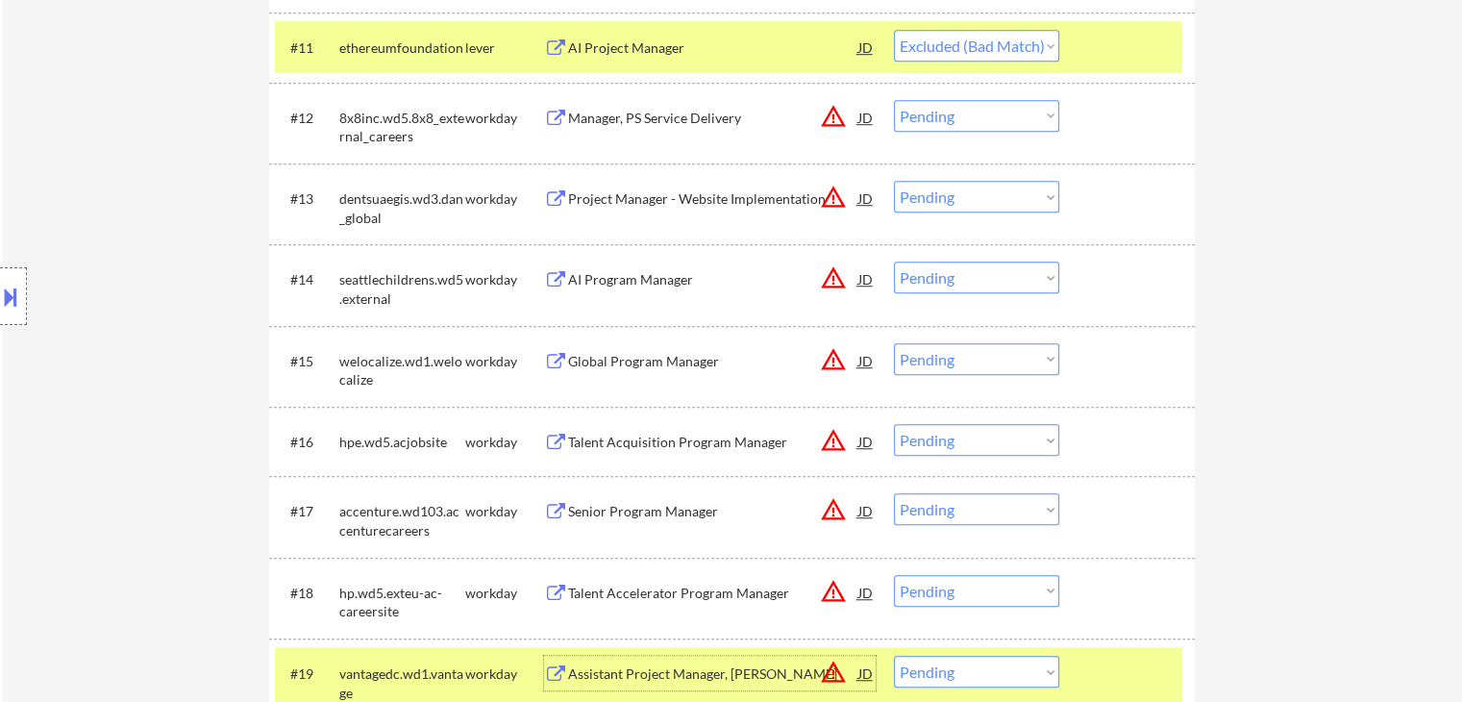
scroll to position [1250, 0]
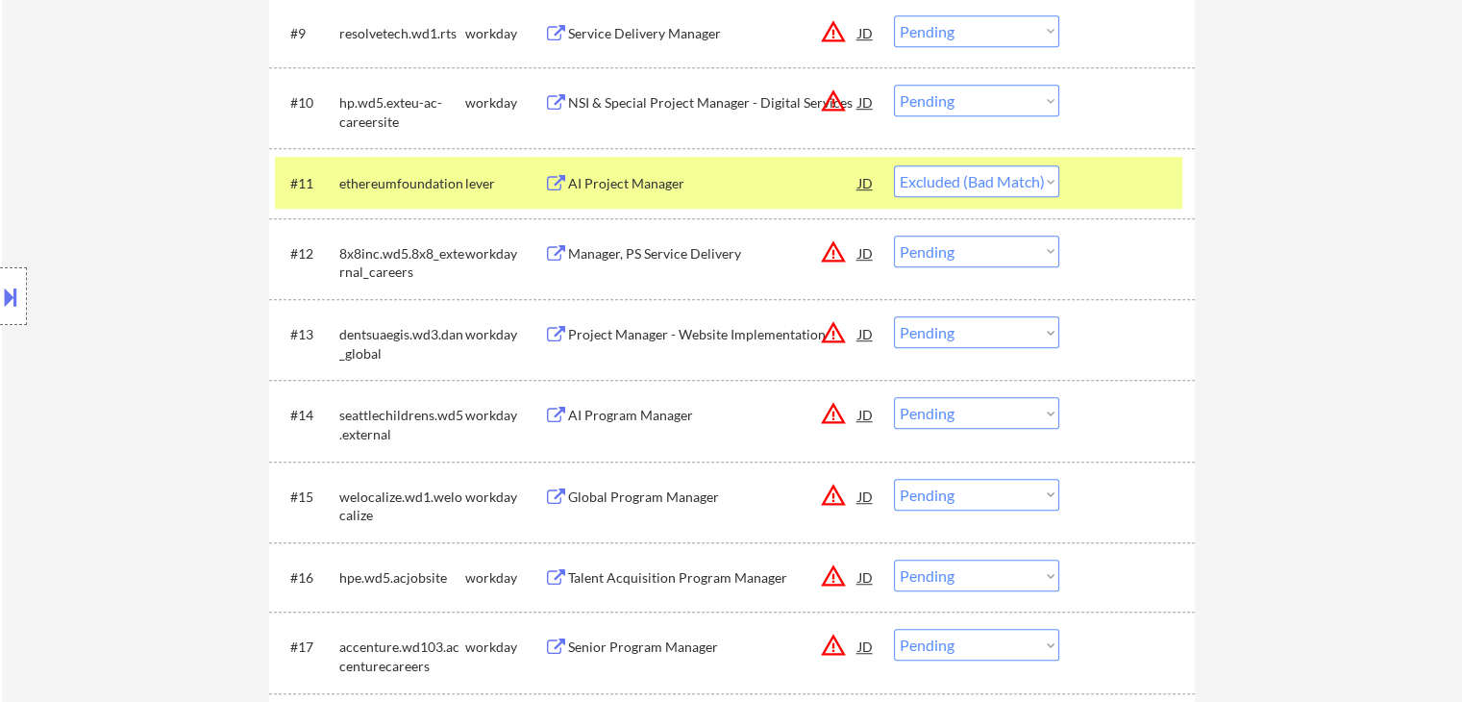
select select ""pending""
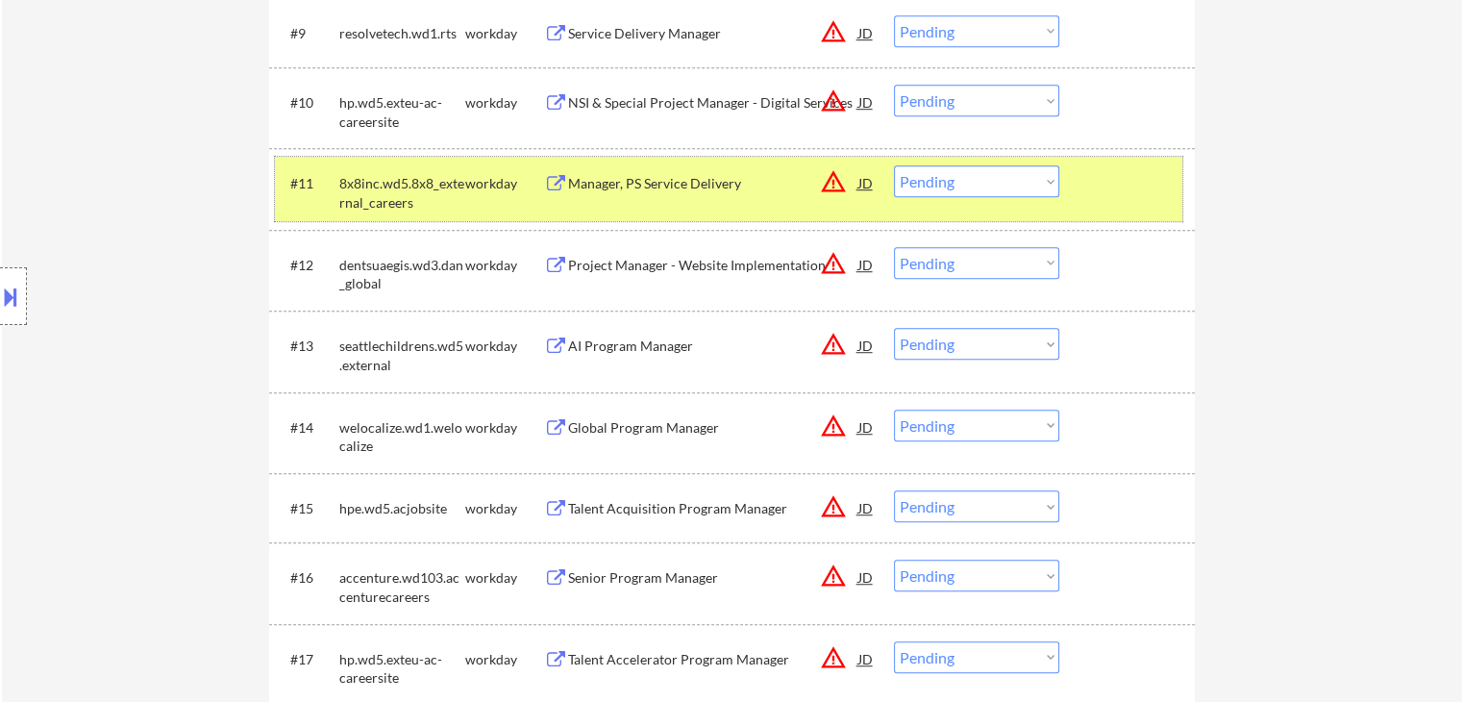
click at [502, 187] on div "workday" at bounding box center [504, 183] width 79 height 19
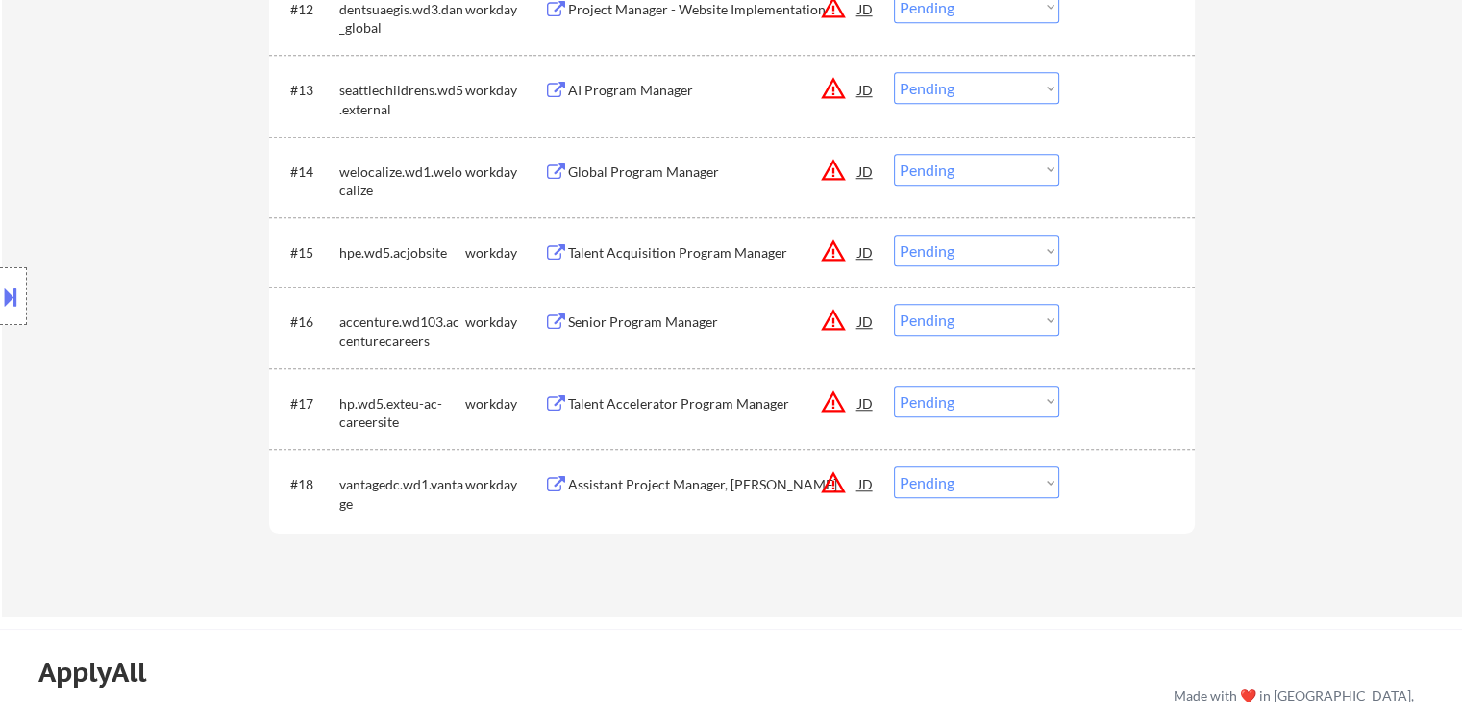
scroll to position [1634, 0]
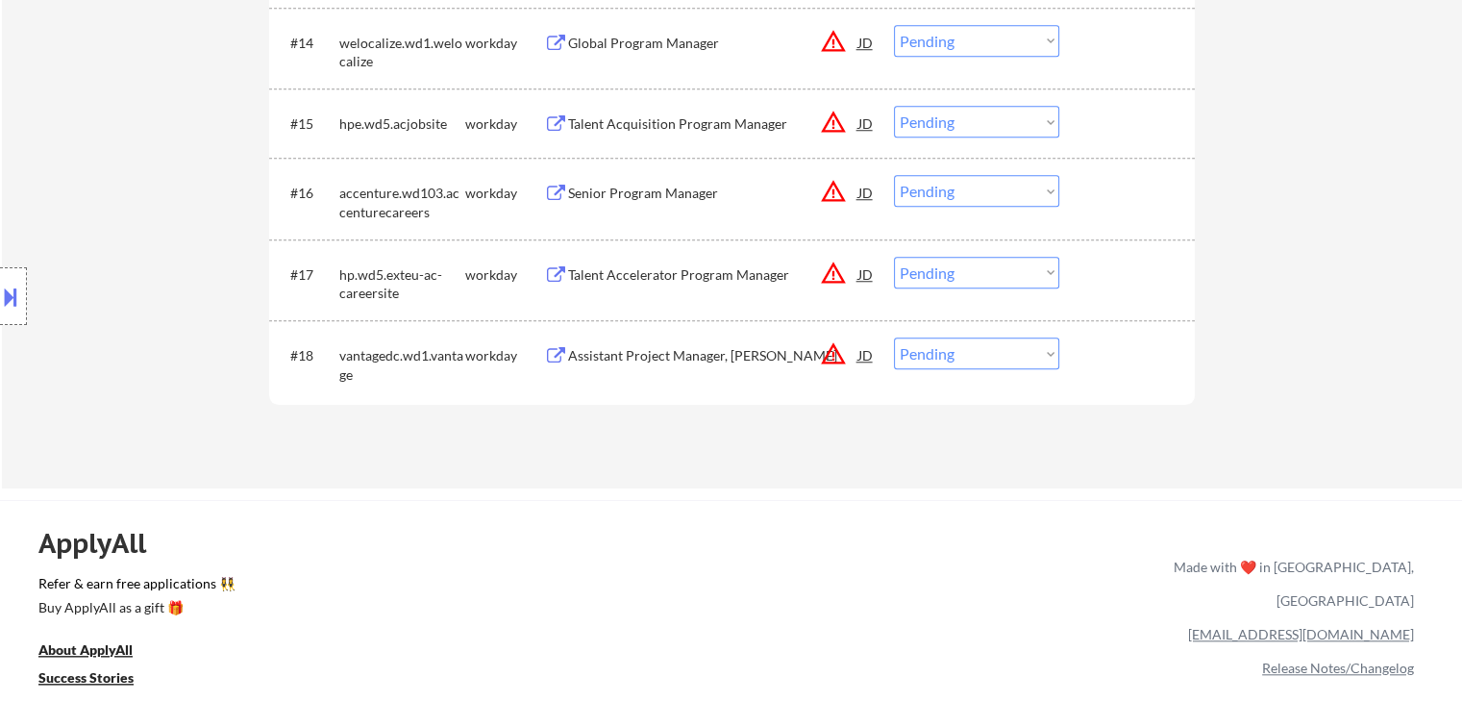
click at [970, 355] on select "Choose an option... Pending Applied Excluded (Questions) Excluded (Expired) Exc…" at bounding box center [976, 353] width 165 height 32
select select ""excluded__salary_""
click at [894, 337] on select "Choose an option... Pending Applied Excluded (Questions) Excluded (Expired) Exc…" at bounding box center [976, 353] width 165 height 32
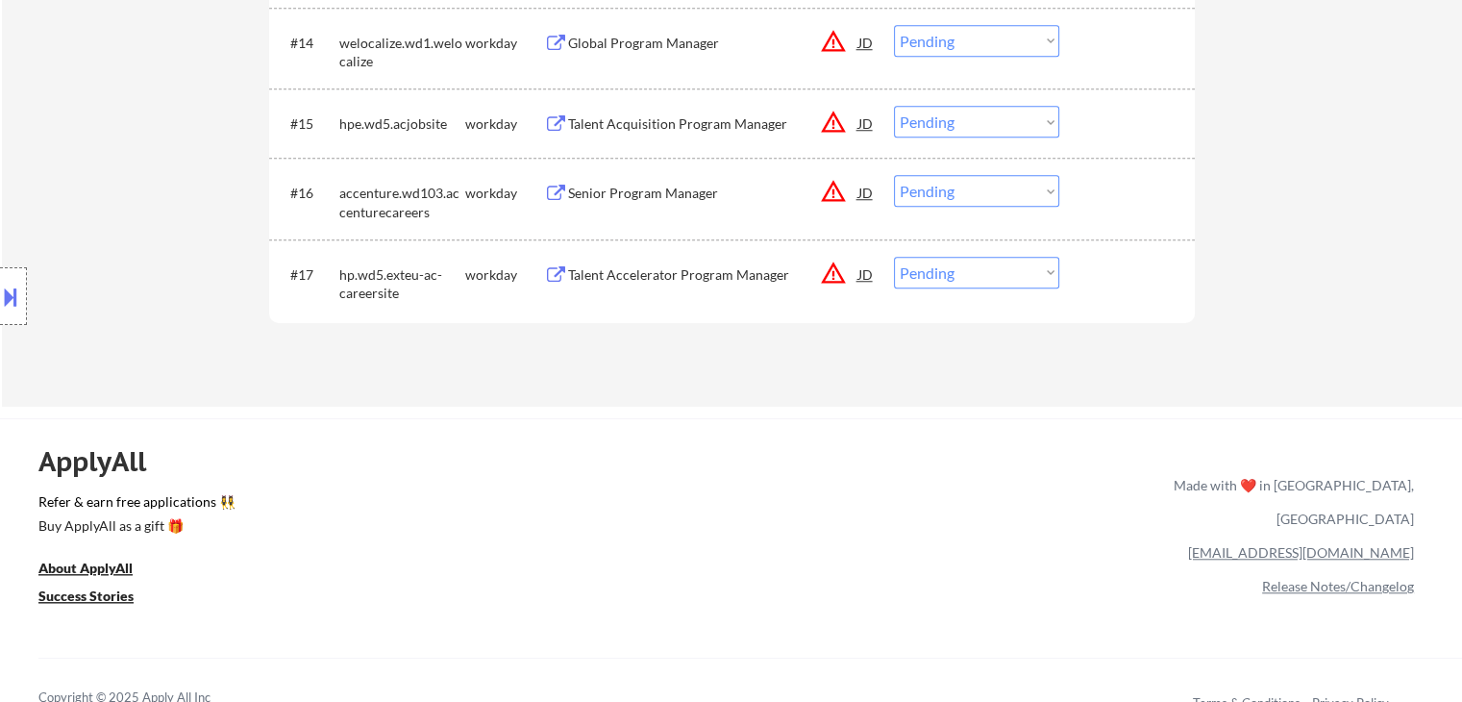
click at [745, 281] on div "Talent Accelerator Program Manager" at bounding box center [713, 274] width 290 height 19
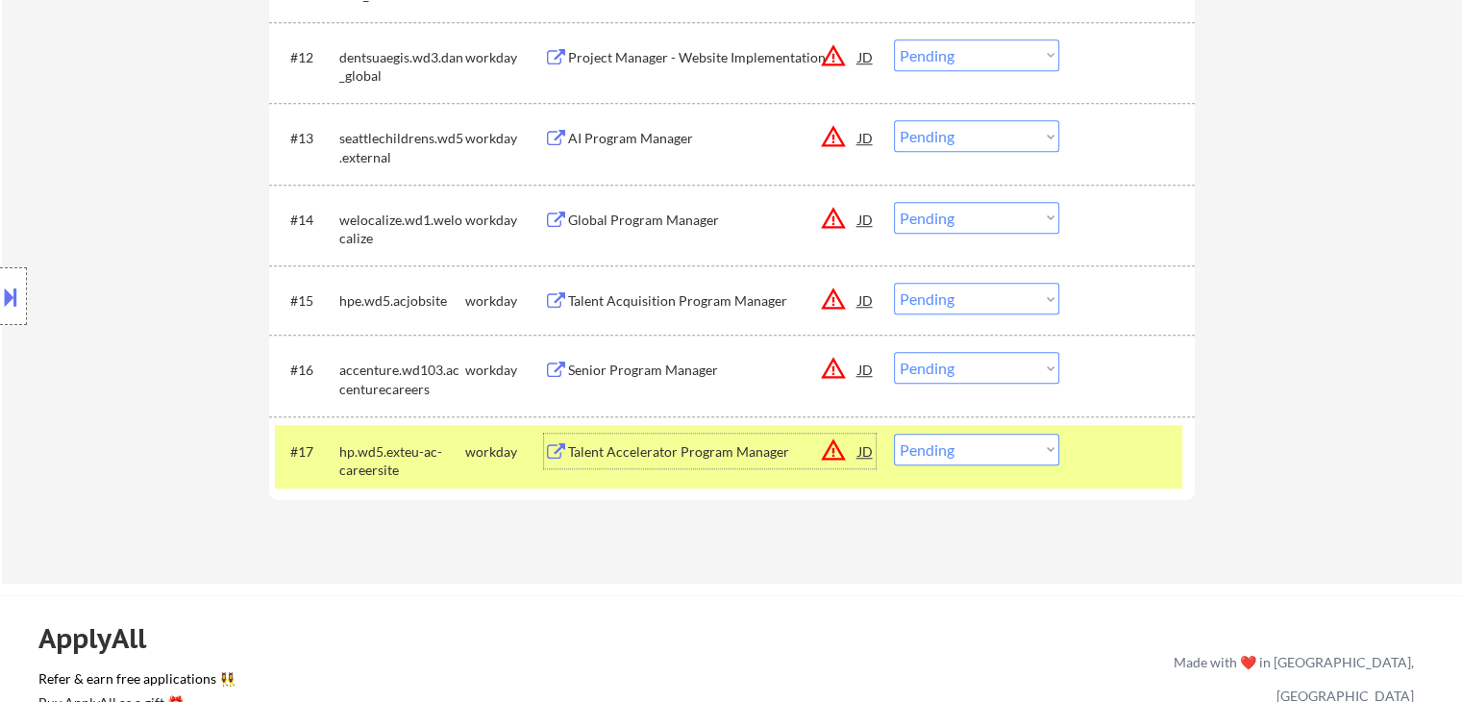
scroll to position [1346, 0]
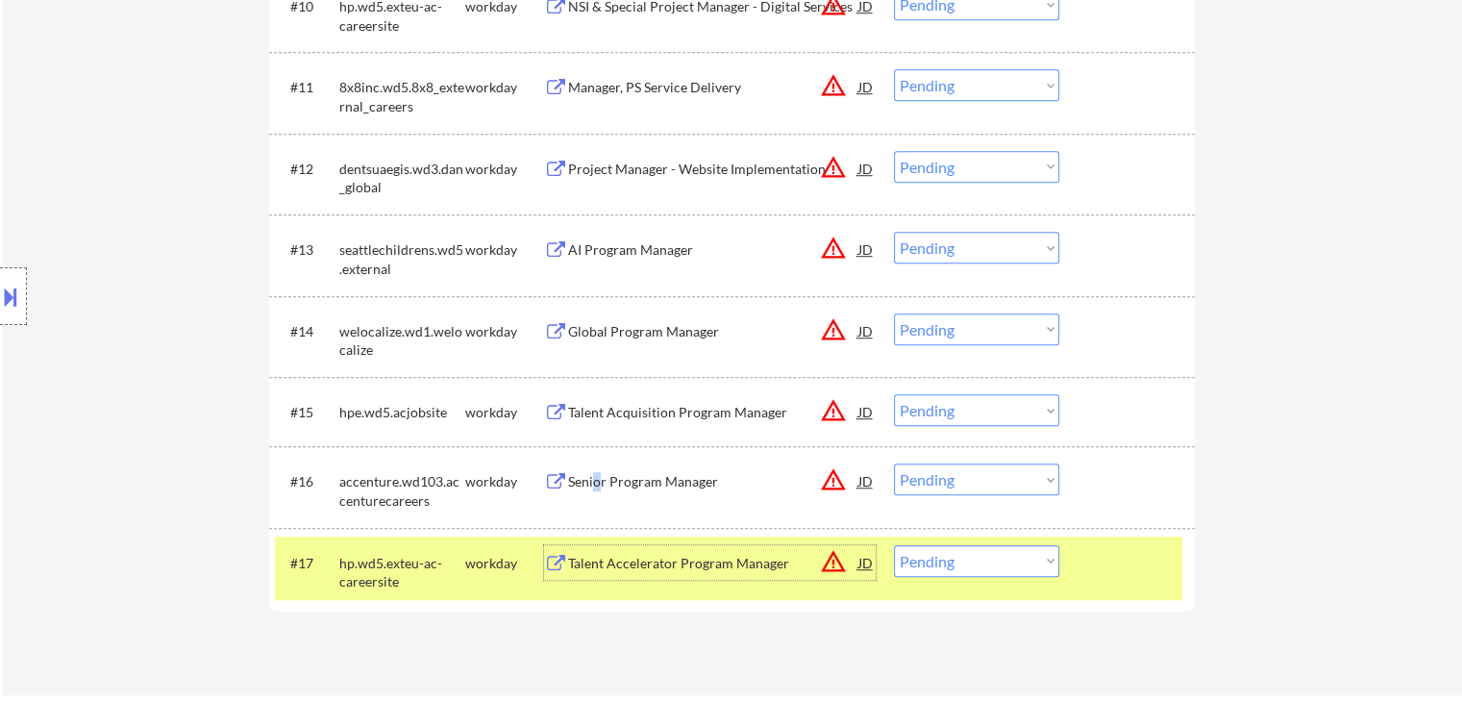
click at [598, 470] on div "Senior Program Manager" at bounding box center [713, 480] width 290 height 35
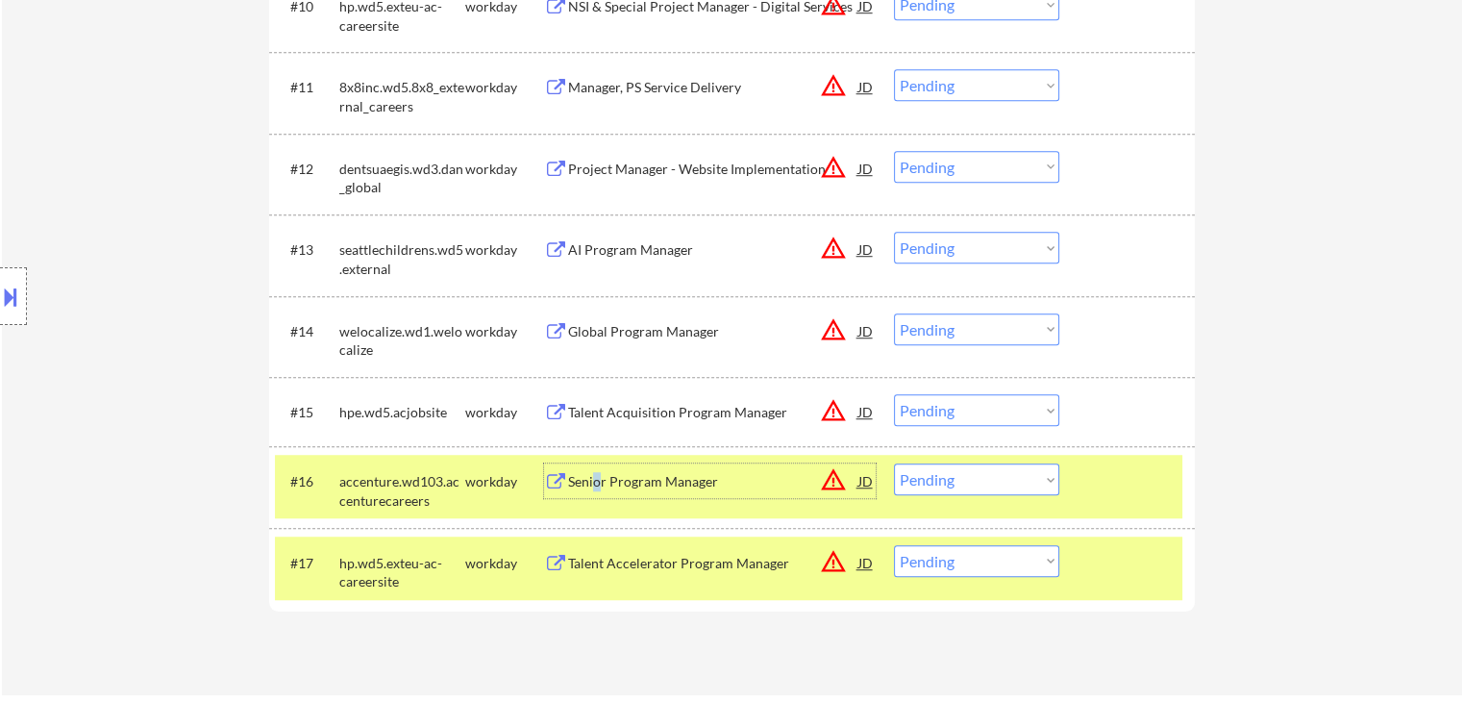
click at [993, 557] on select "Choose an option... Pending Applied Excluded (Questions) Excluded (Expired) Exc…" at bounding box center [976, 561] width 165 height 32
select select ""excluded__salary_""
click at [894, 545] on select "Choose an option... Pending Applied Excluded (Questions) Excluded (Expired) Exc…" at bounding box center [976, 561] width 165 height 32
click at [648, 416] on div "Talent Acquisition Program Manager" at bounding box center [713, 412] width 290 height 19
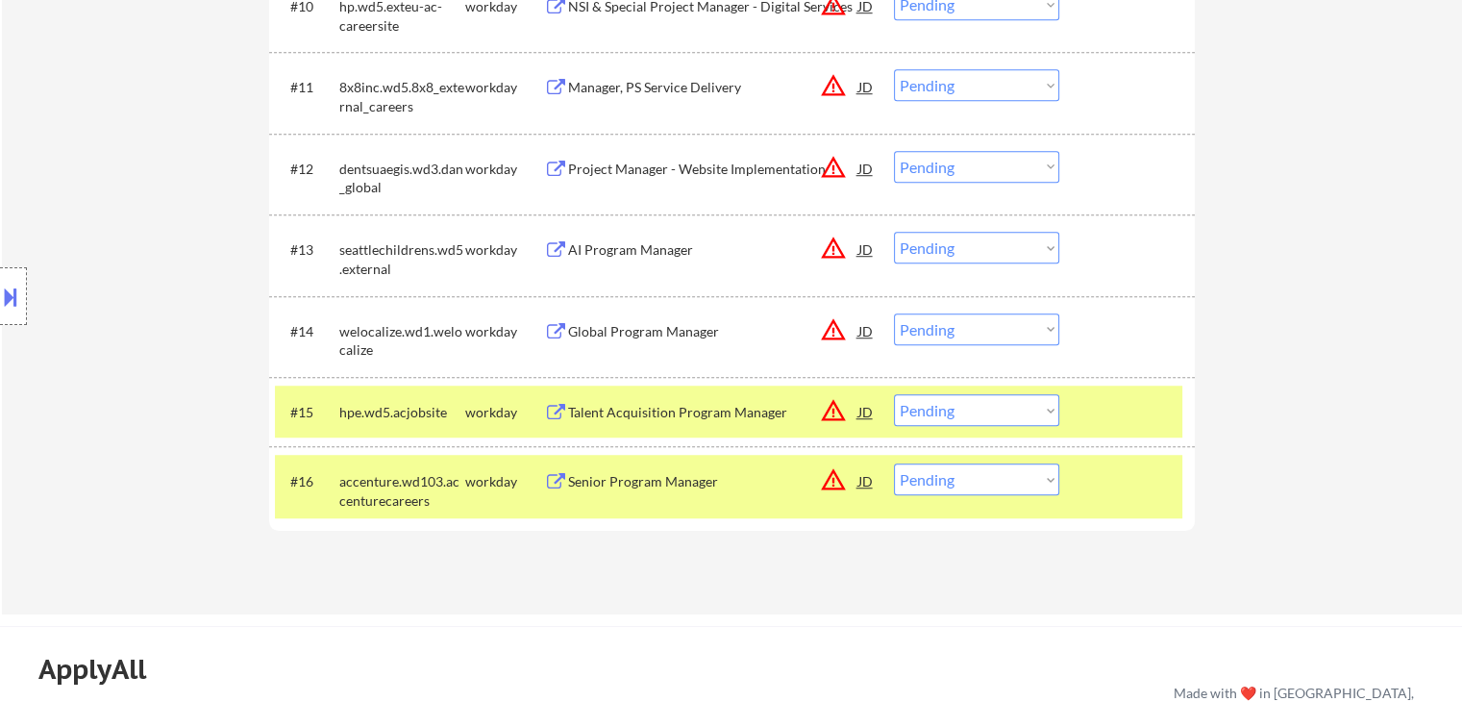
click at [628, 416] on div "Talent Acquisition Program Manager" at bounding box center [713, 412] width 290 height 19
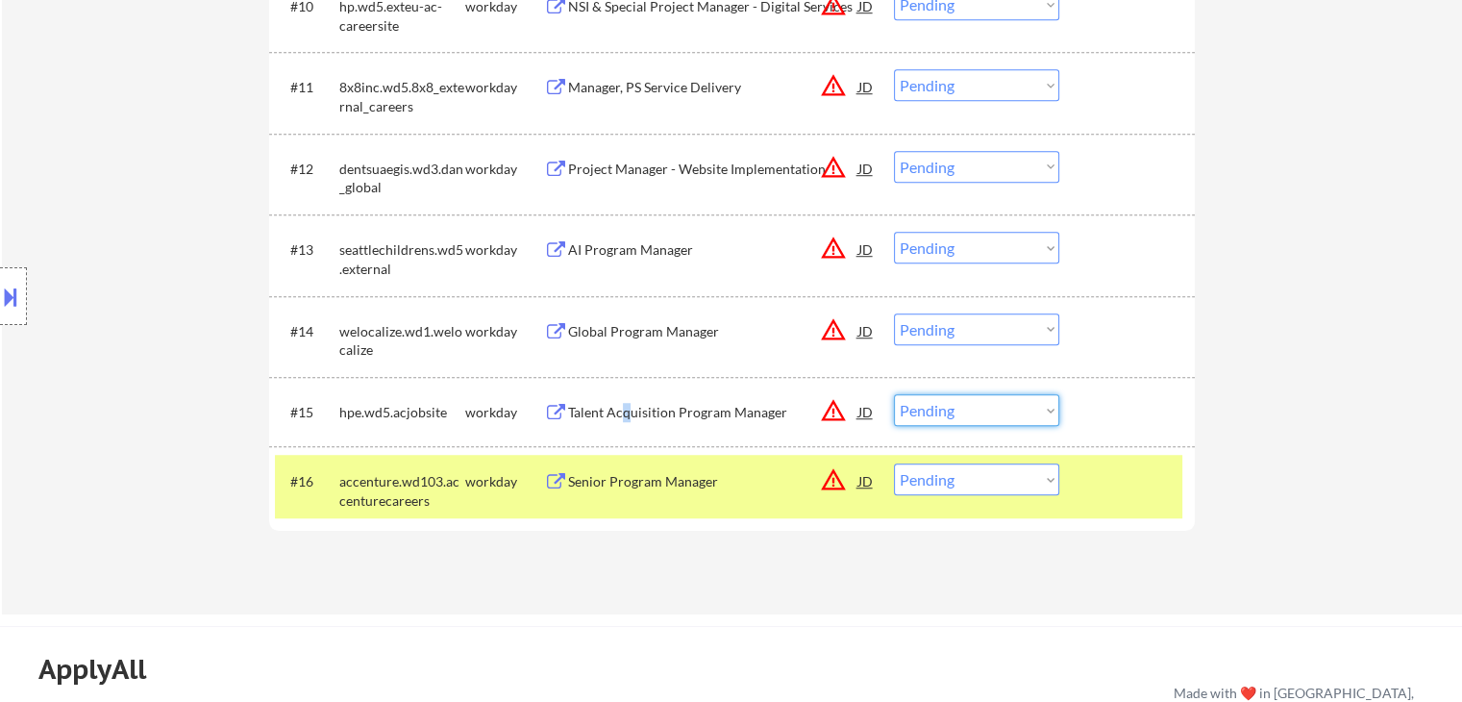
click at [972, 416] on select "Choose an option... Pending Applied Excluded (Questions) Excluded (Expired) Exc…" at bounding box center [976, 410] width 165 height 32
select select ""excluded__bad_match_""
click at [894, 394] on select "Choose an option... Pending Applied Excluded (Questions) Excluded (Expired) Exc…" at bounding box center [976, 410] width 165 height 32
click at [602, 478] on div "Senior Program Manager" at bounding box center [713, 481] width 290 height 19
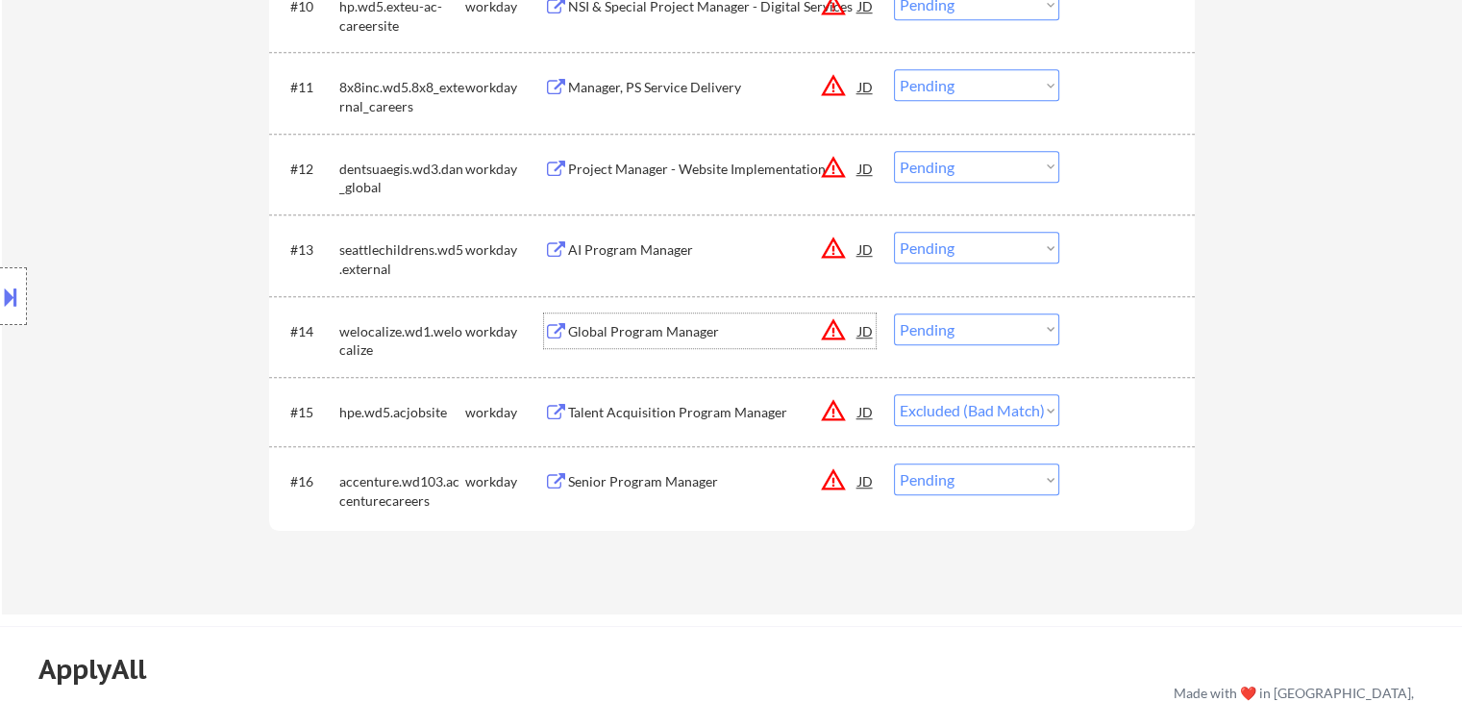
click at [604, 332] on div "Global Program Manager" at bounding box center [713, 331] width 290 height 19
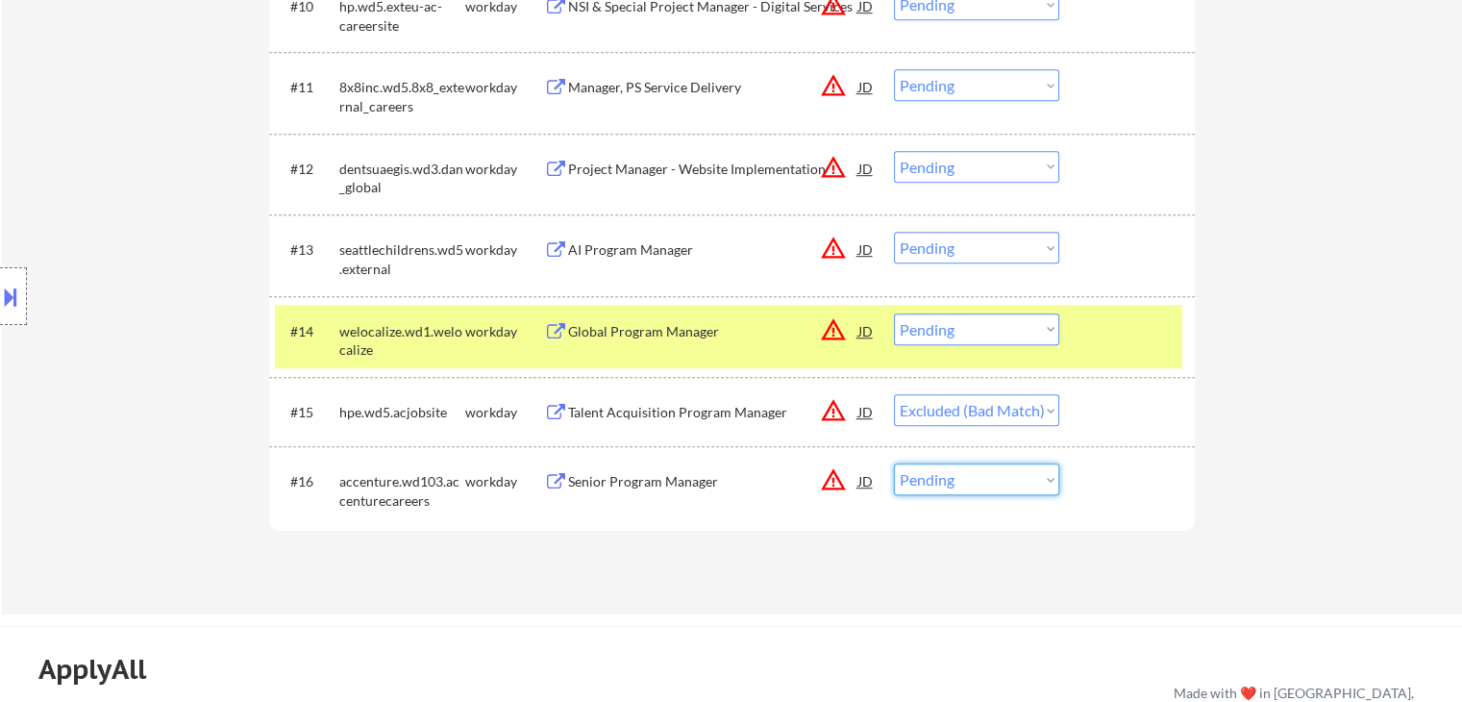
click at [977, 489] on select "Choose an option... Pending Applied Excluded (Questions) Excluded (Expired) Exc…" at bounding box center [976, 479] width 165 height 32
select select ""excluded__bad_match_""
click at [894, 463] on select "Choose an option... Pending Applied Excluded (Questions) Excluded (Expired) Exc…" at bounding box center [976, 479] width 165 height 32
click at [649, 253] on div "AI Program Manager" at bounding box center [713, 249] width 290 height 19
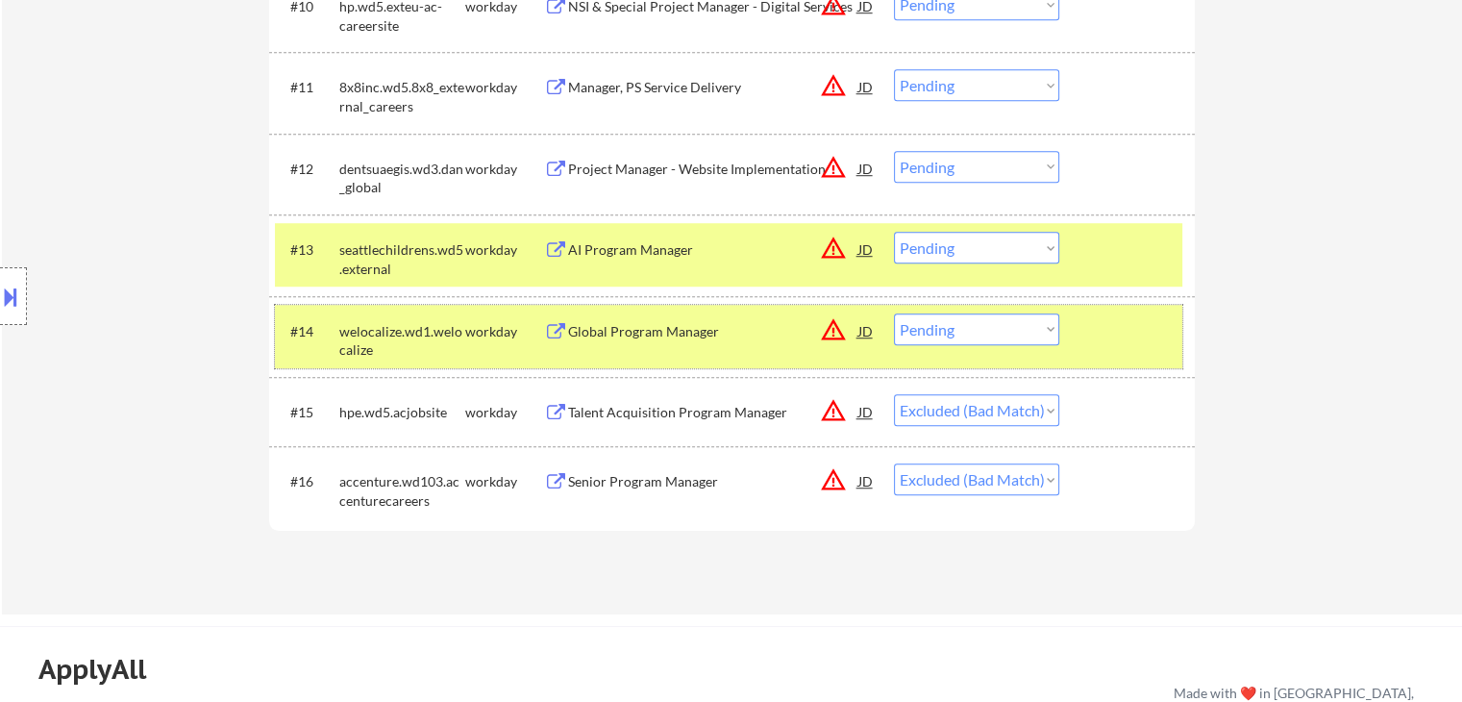
click at [426, 326] on div "welocalize.wd1.welocalize" at bounding box center [402, 340] width 126 height 37
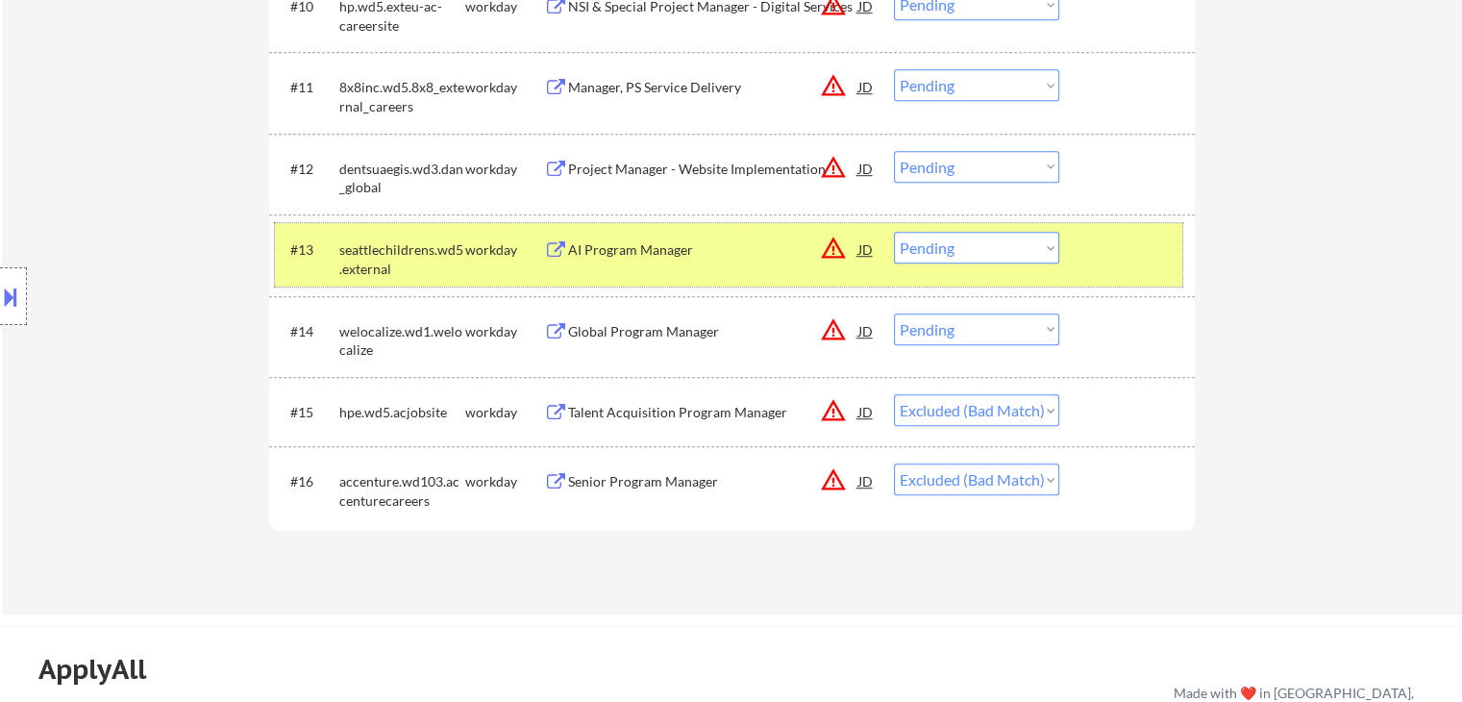
click at [446, 266] on div "seattlechildrens.wd5.external" at bounding box center [402, 258] width 126 height 37
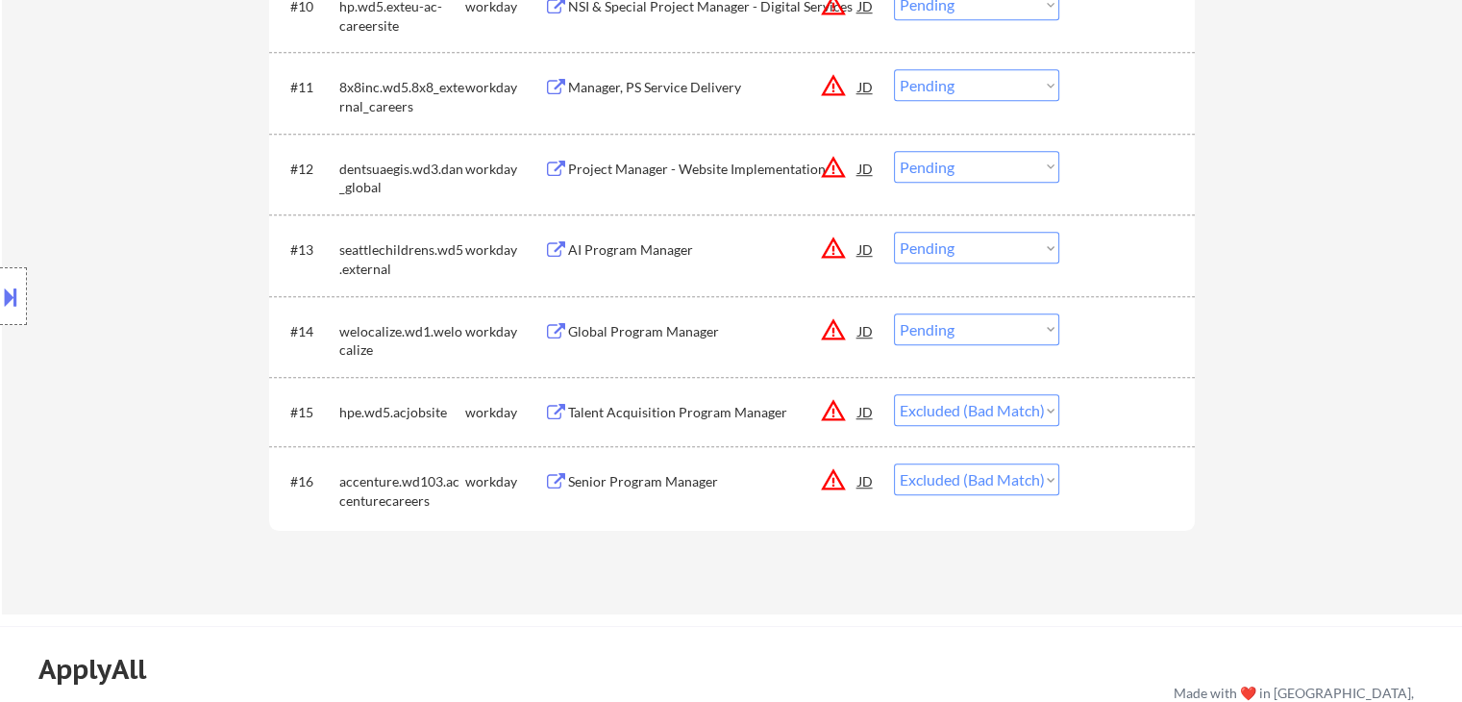
drag, startPoint x: 467, startPoint y: 335, endPoint x: 478, endPoint y: 278, distance: 57.7
click at [467, 334] on div "workday" at bounding box center [504, 331] width 79 height 19
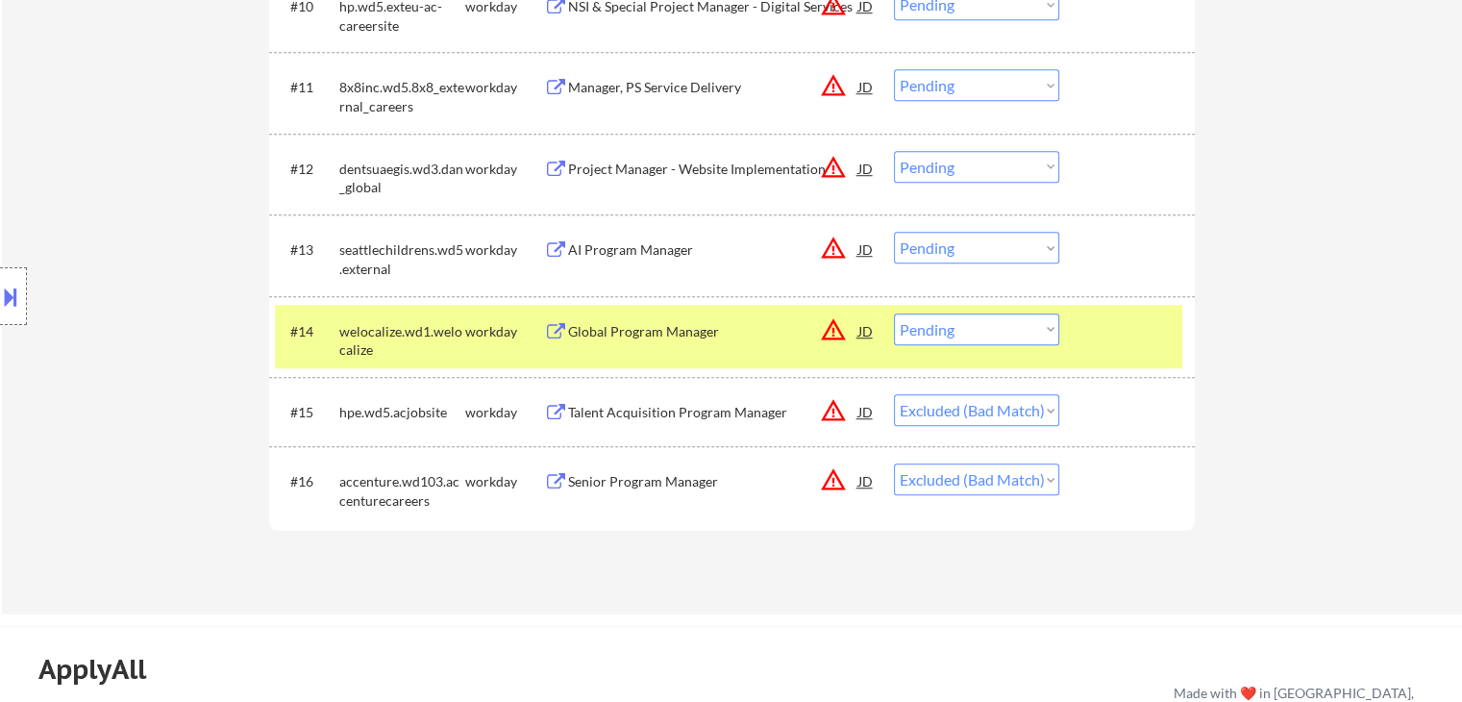
click at [484, 248] on div "workday" at bounding box center [504, 249] width 79 height 19
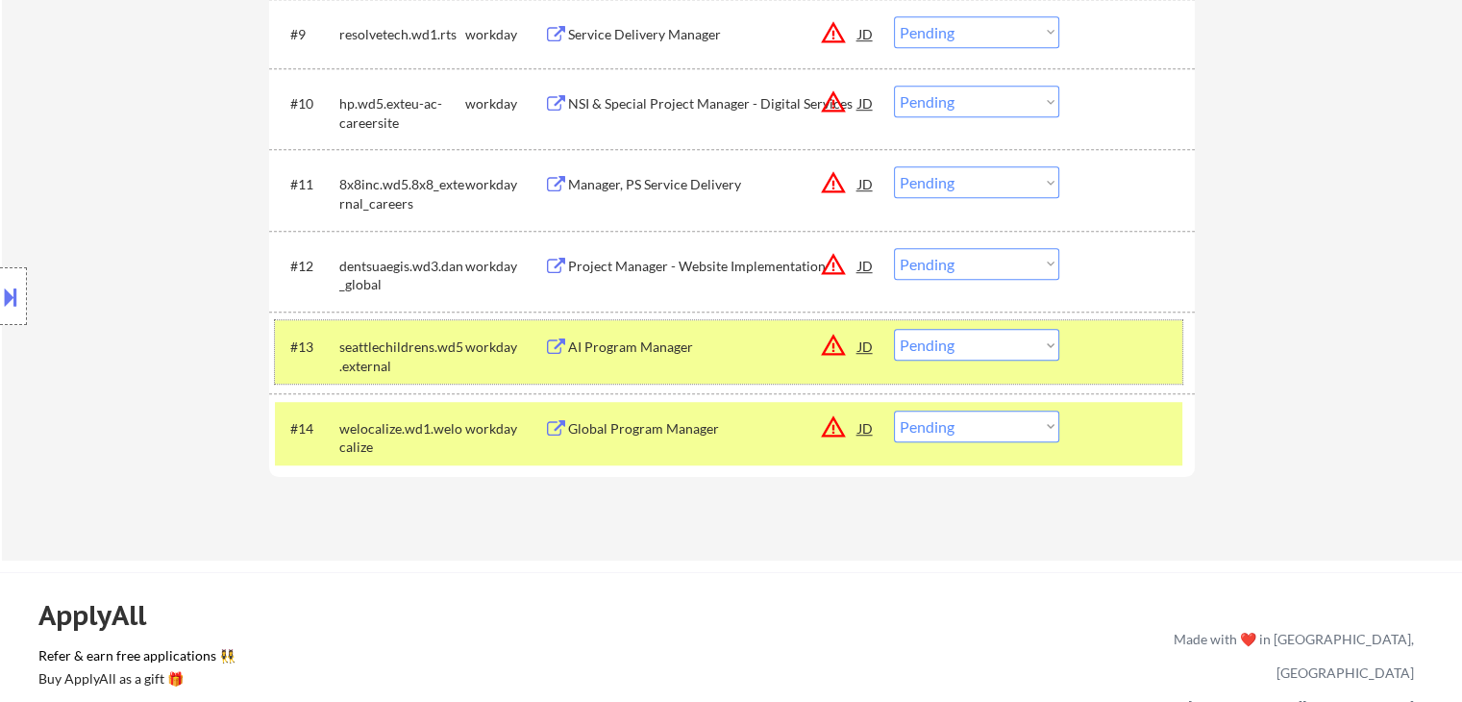
scroll to position [1250, 0]
drag, startPoint x: 996, startPoint y: 416, endPoint x: 991, endPoint y: 432, distance: 16.1
click at [996, 426] on select "Choose an option... Pending Applied Excluded (Questions) Excluded (Expired) Exc…" at bounding box center [976, 425] width 165 height 32
select select ""applied""
click at [894, 409] on select "Choose an option... Pending Applied Excluded (Questions) Excluded (Expired) Exc…" at bounding box center [976, 425] width 165 height 32
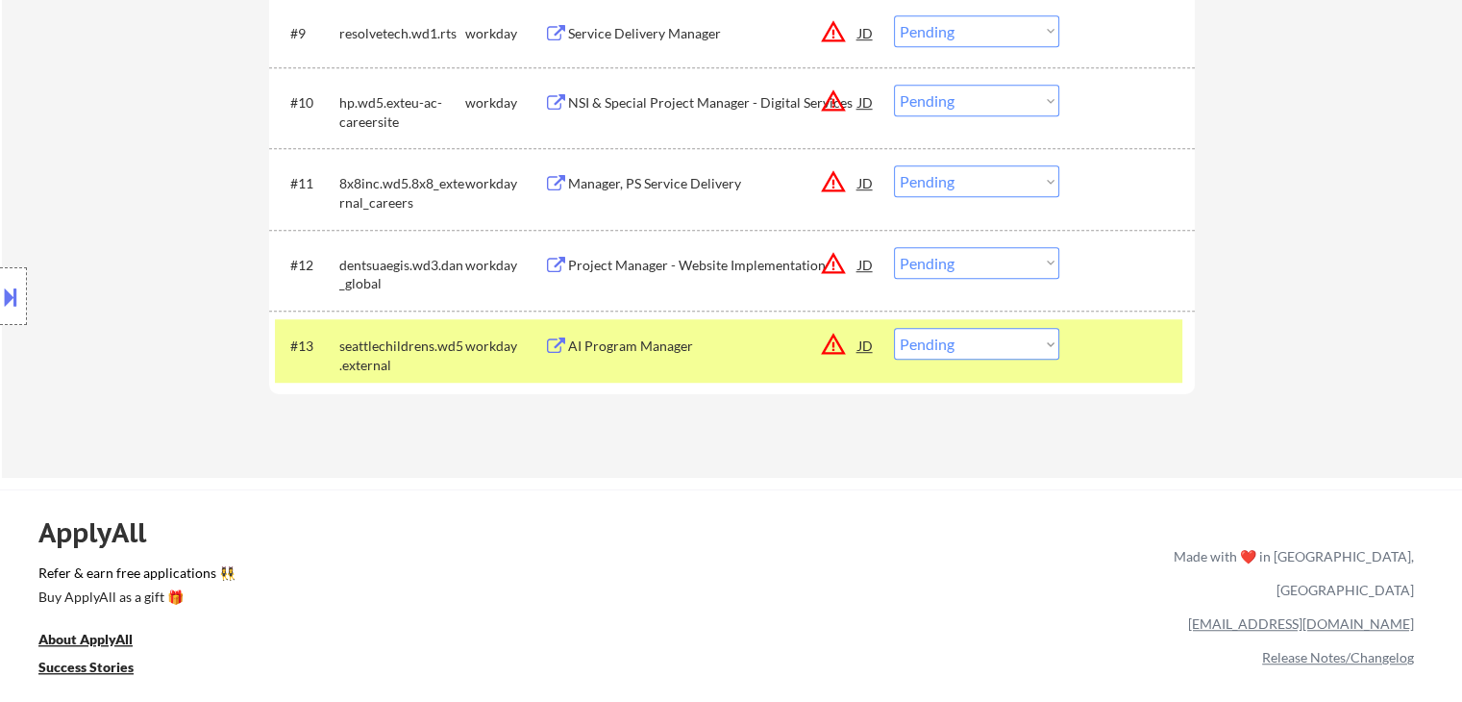
click at [964, 347] on select "Choose an option... Pending Applied Excluded (Questions) Excluded (Expired) Exc…" at bounding box center [976, 344] width 165 height 32
select select ""applied""
click at [894, 328] on select "Choose an option... Pending Applied Excluded (Questions) Excluded (Expired) Exc…" at bounding box center [976, 344] width 165 height 32
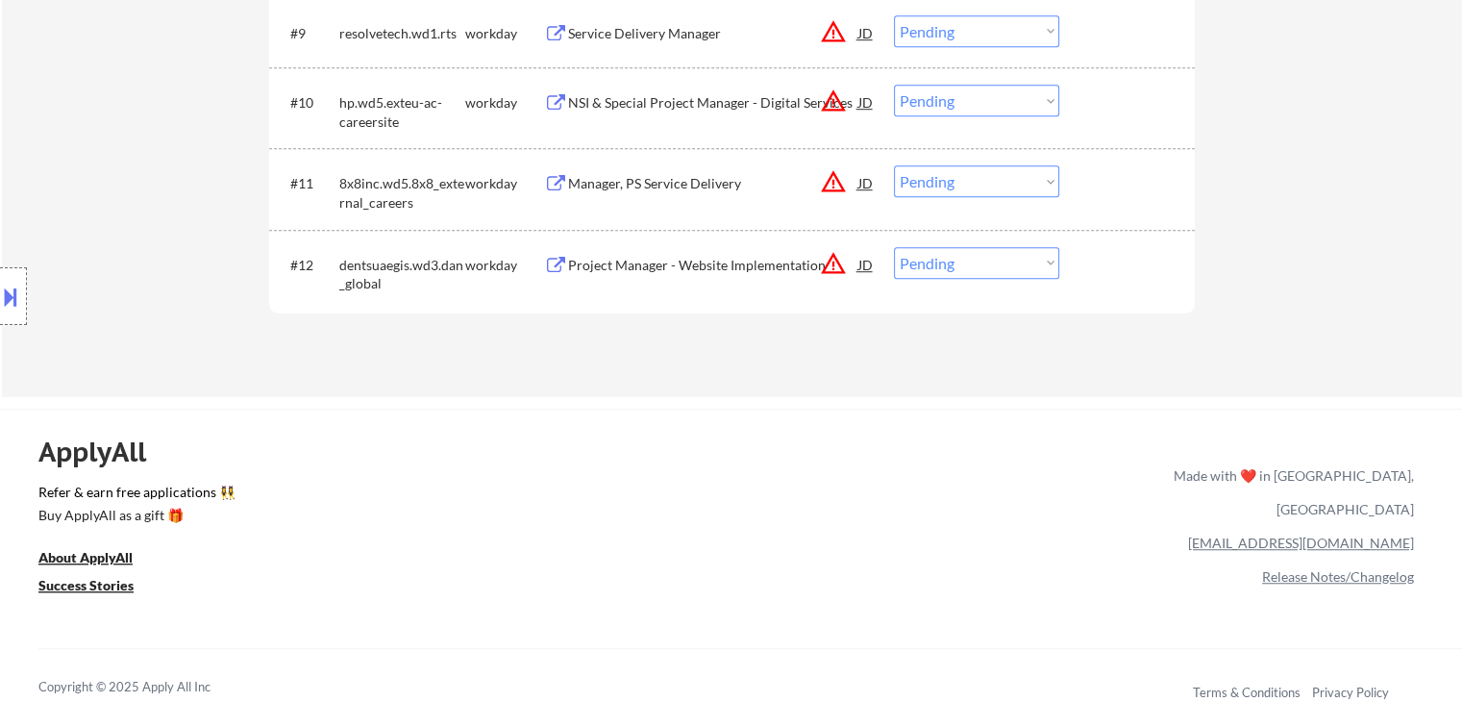
scroll to position [865, 0]
